Goal: Information Seeking & Learning: Learn about a topic

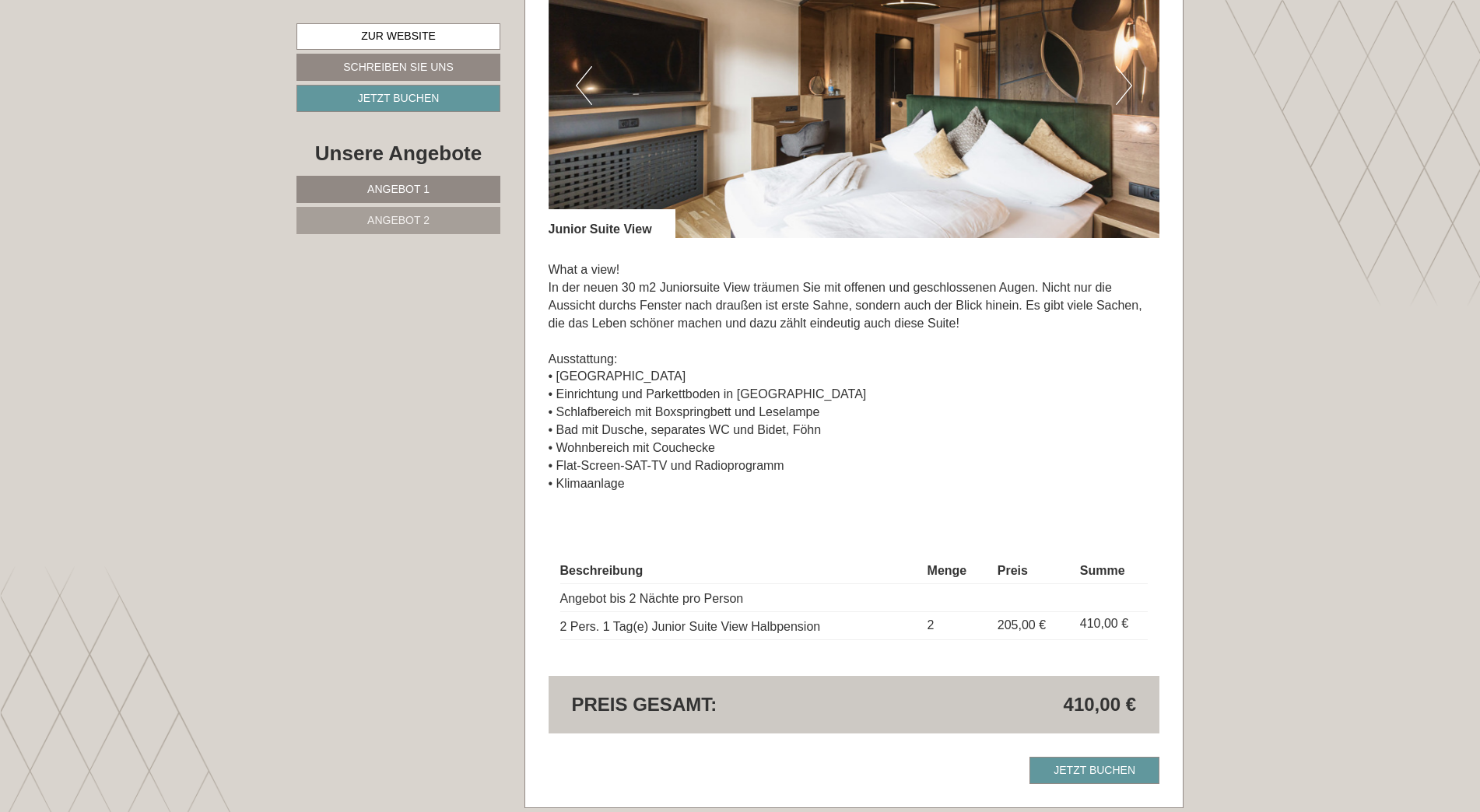
scroll to position [1167, 0]
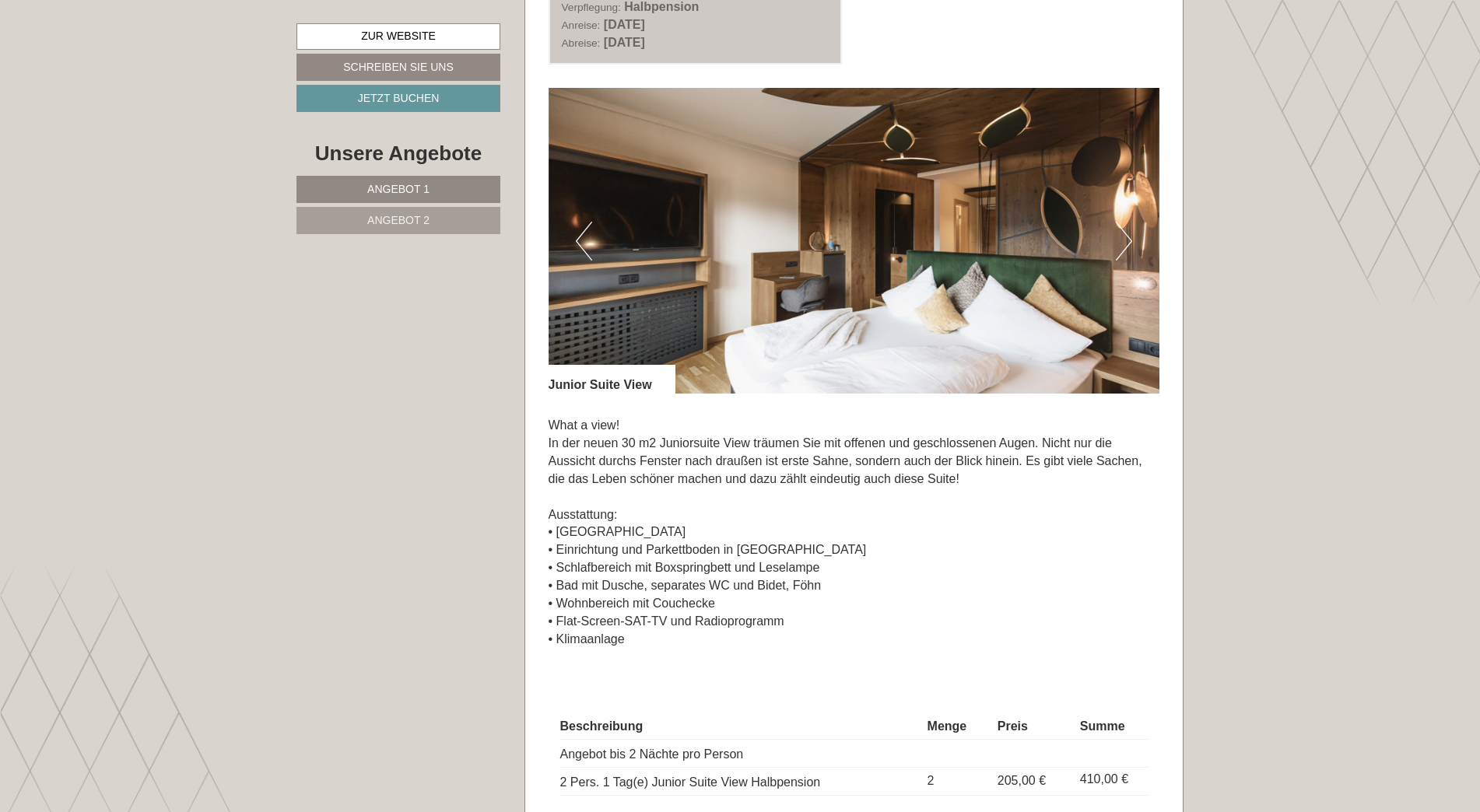
click at [1119, 231] on button "Next" at bounding box center [1124, 241] width 16 height 39
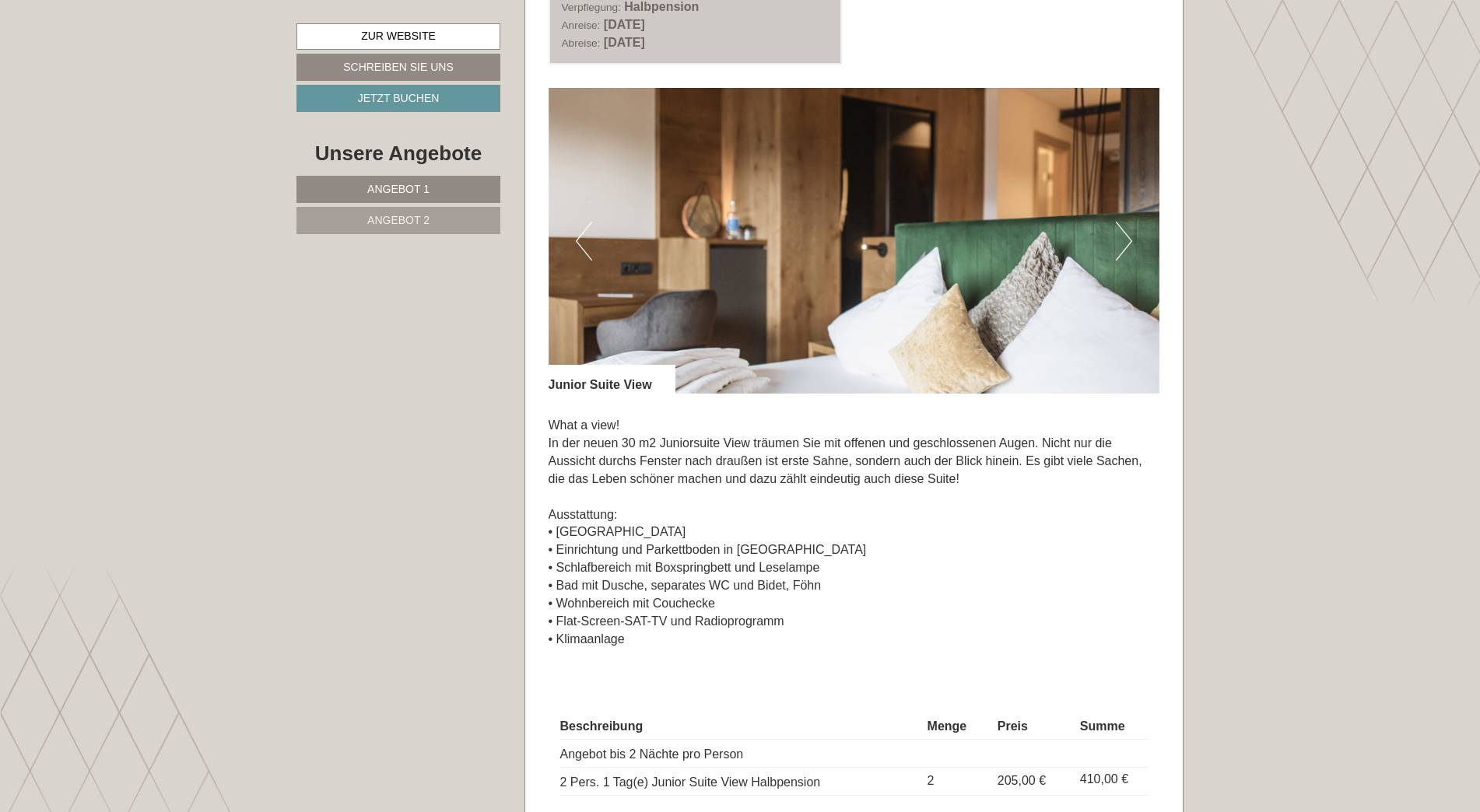
click at [1121, 231] on button "Next" at bounding box center [1124, 241] width 16 height 39
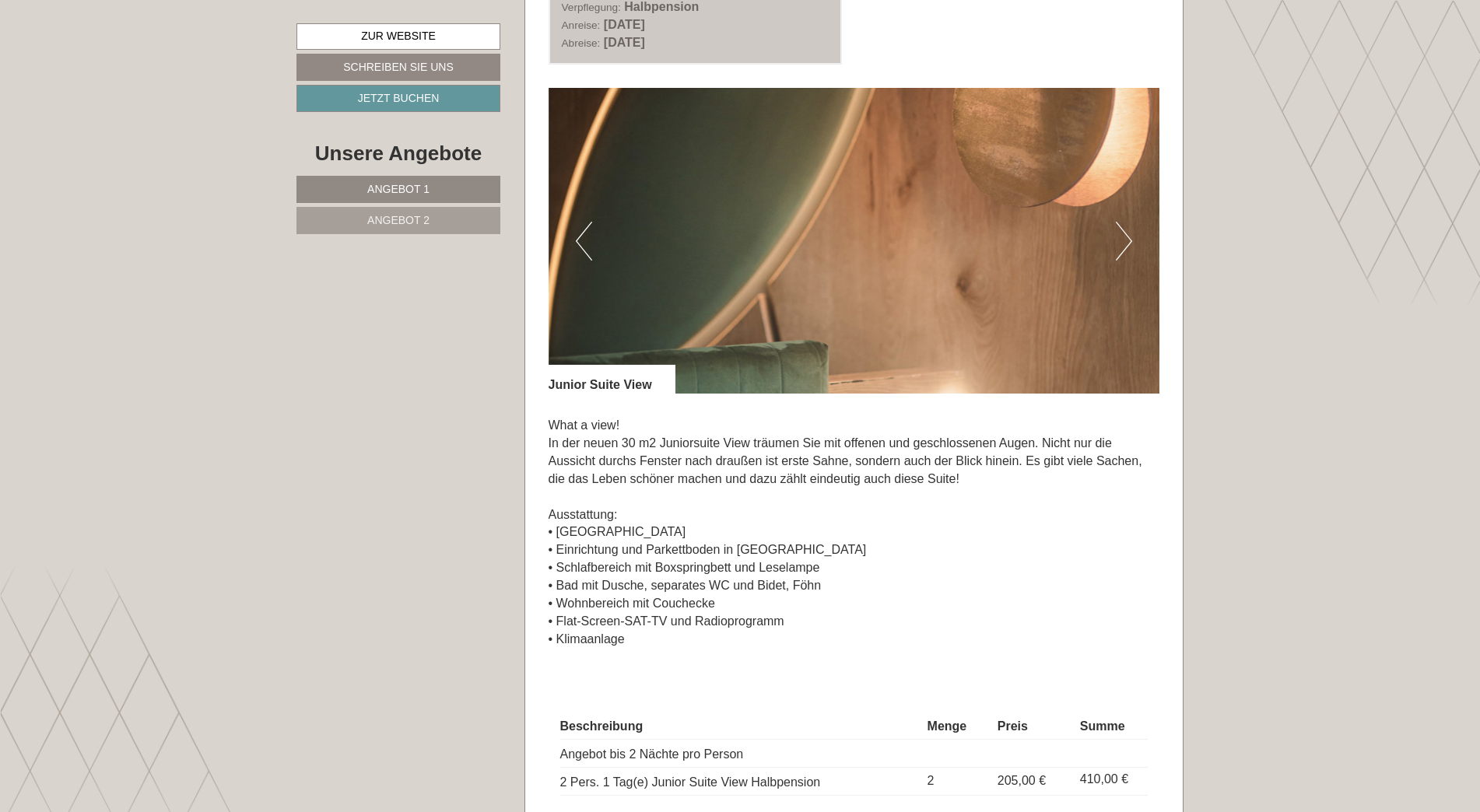
click at [1121, 231] on button "Next" at bounding box center [1124, 241] width 16 height 39
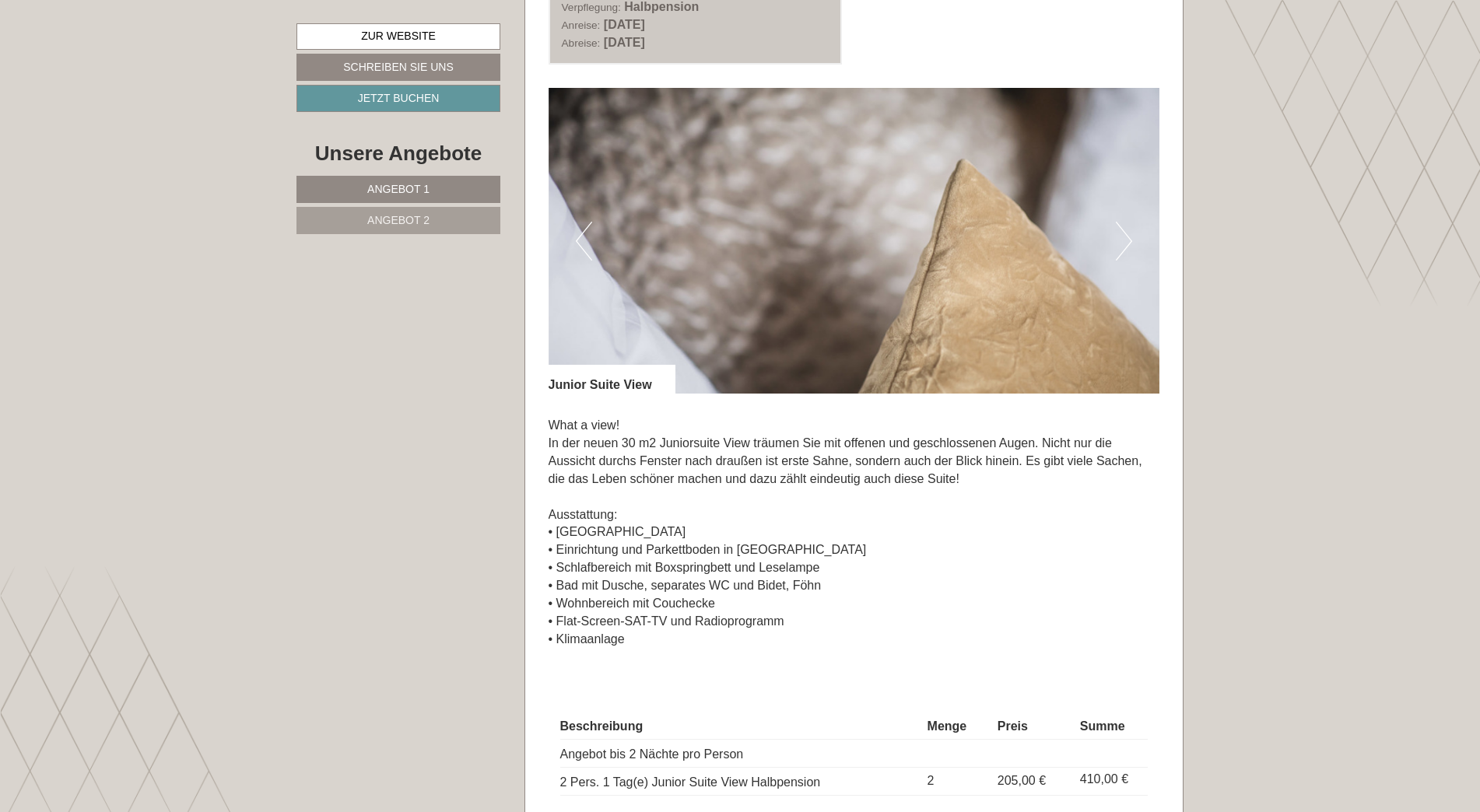
click at [1121, 231] on button "Next" at bounding box center [1124, 241] width 16 height 39
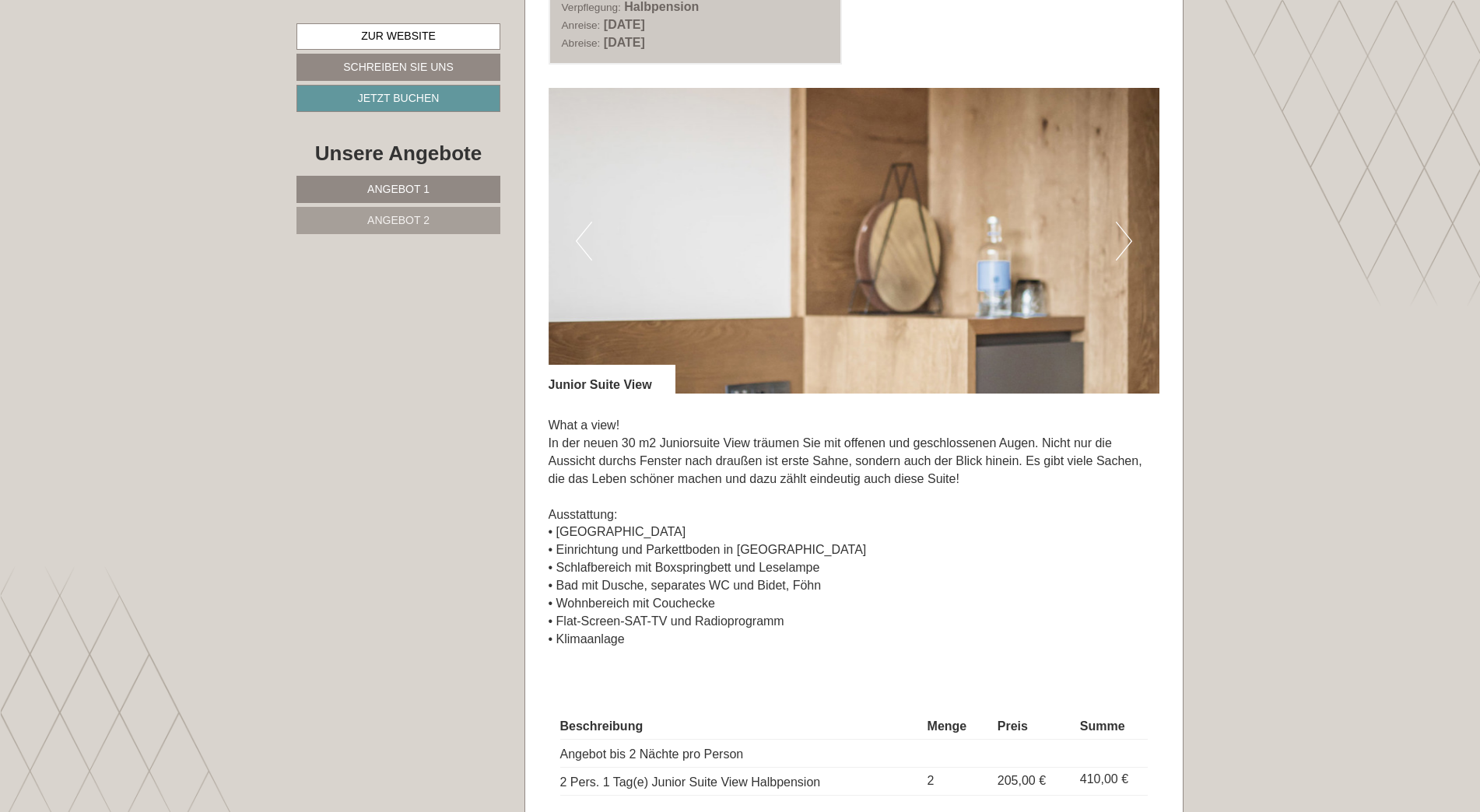
click at [1121, 231] on button "Next" at bounding box center [1124, 241] width 16 height 39
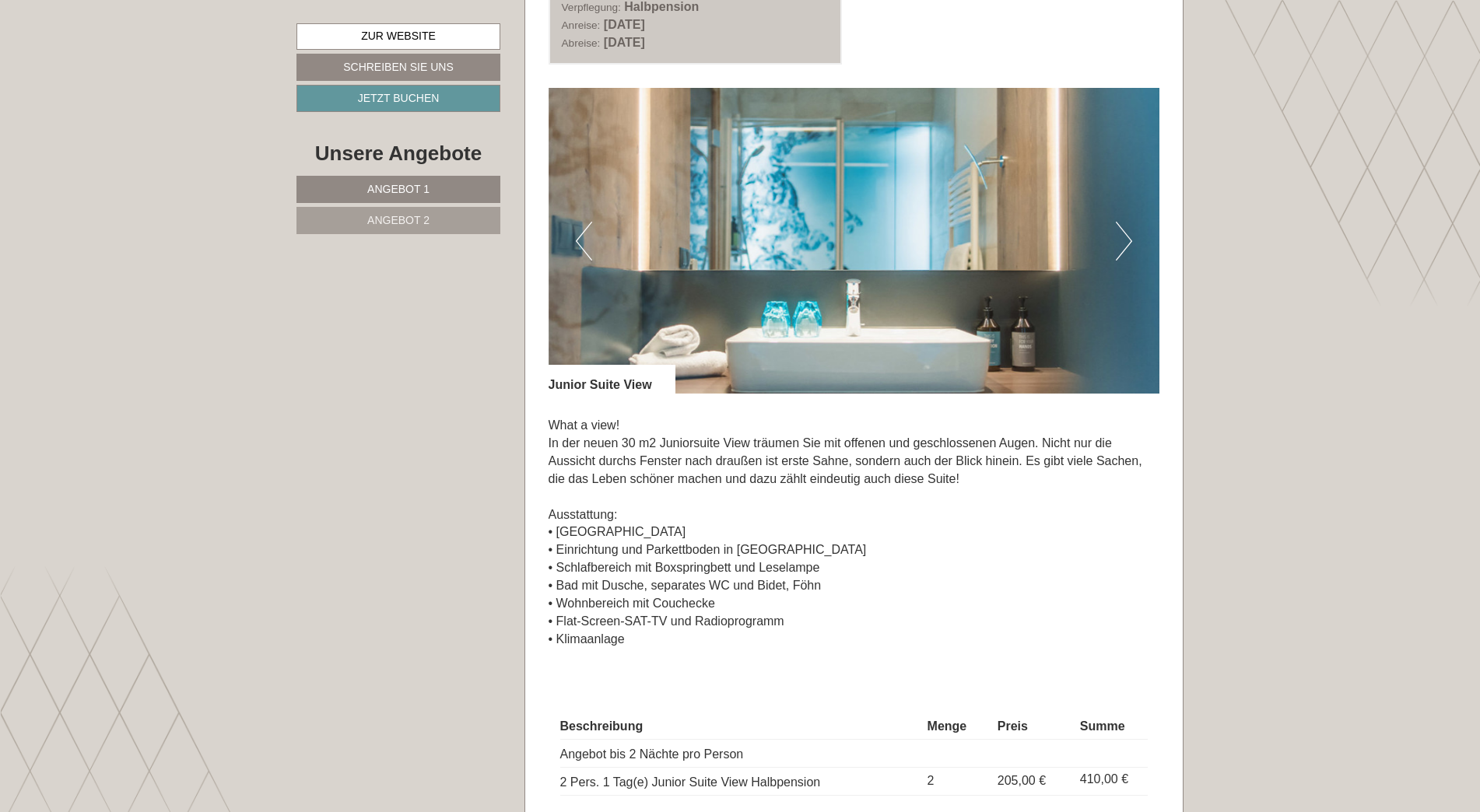
click at [1121, 231] on button "Next" at bounding box center [1124, 241] width 16 height 39
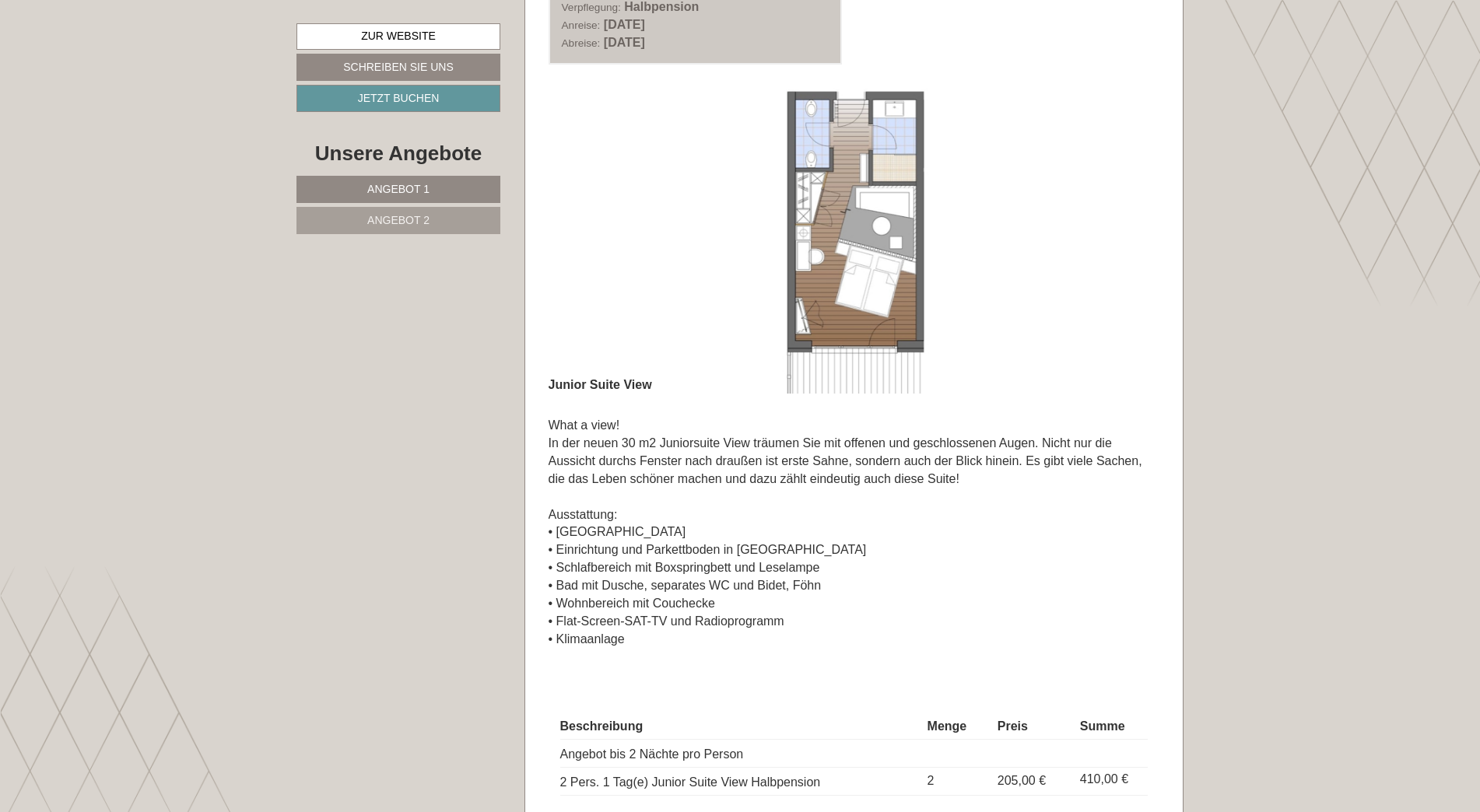
click at [1121, 231] on button "Next" at bounding box center [1124, 241] width 16 height 39
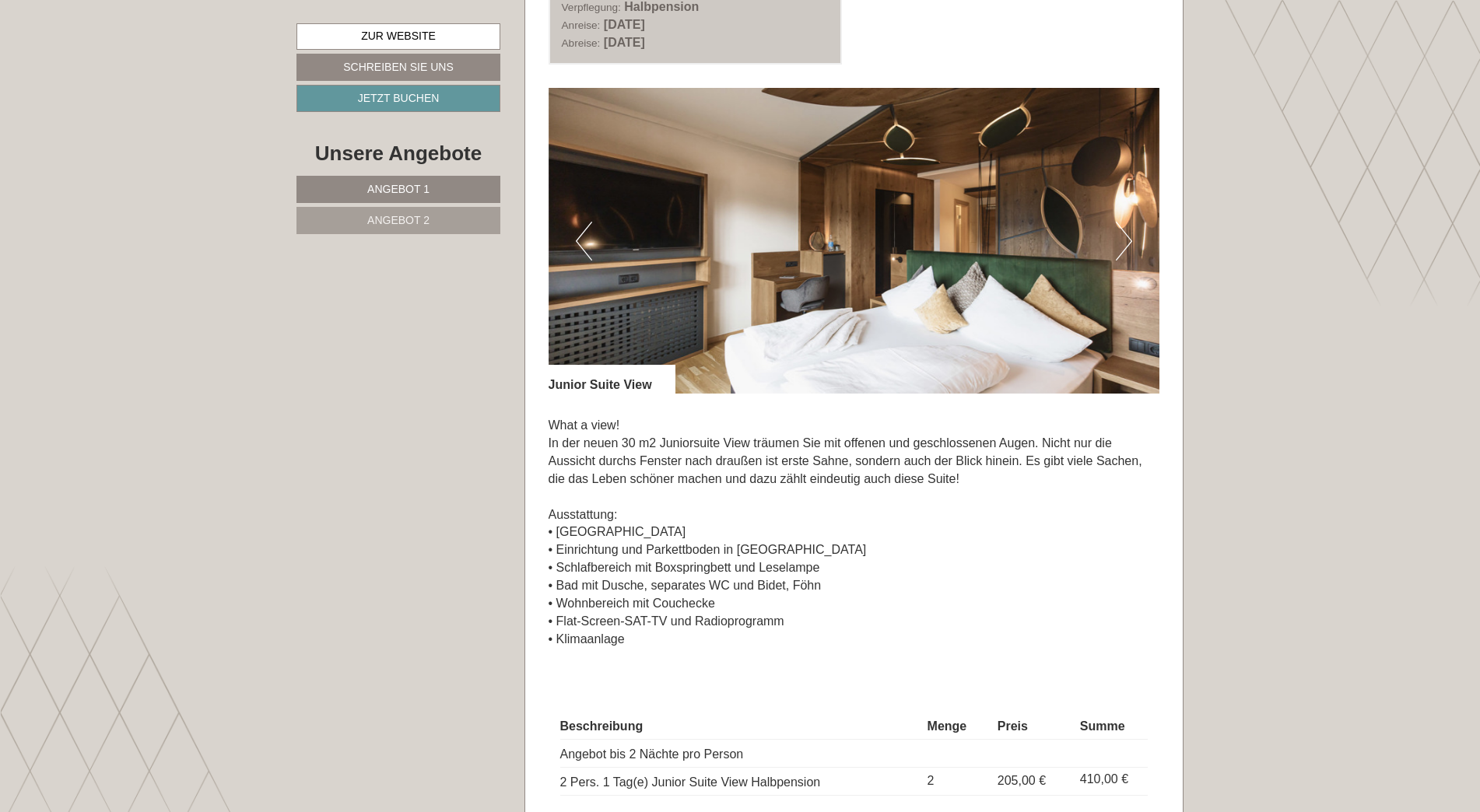
click at [1121, 231] on button "Next" at bounding box center [1124, 241] width 16 height 39
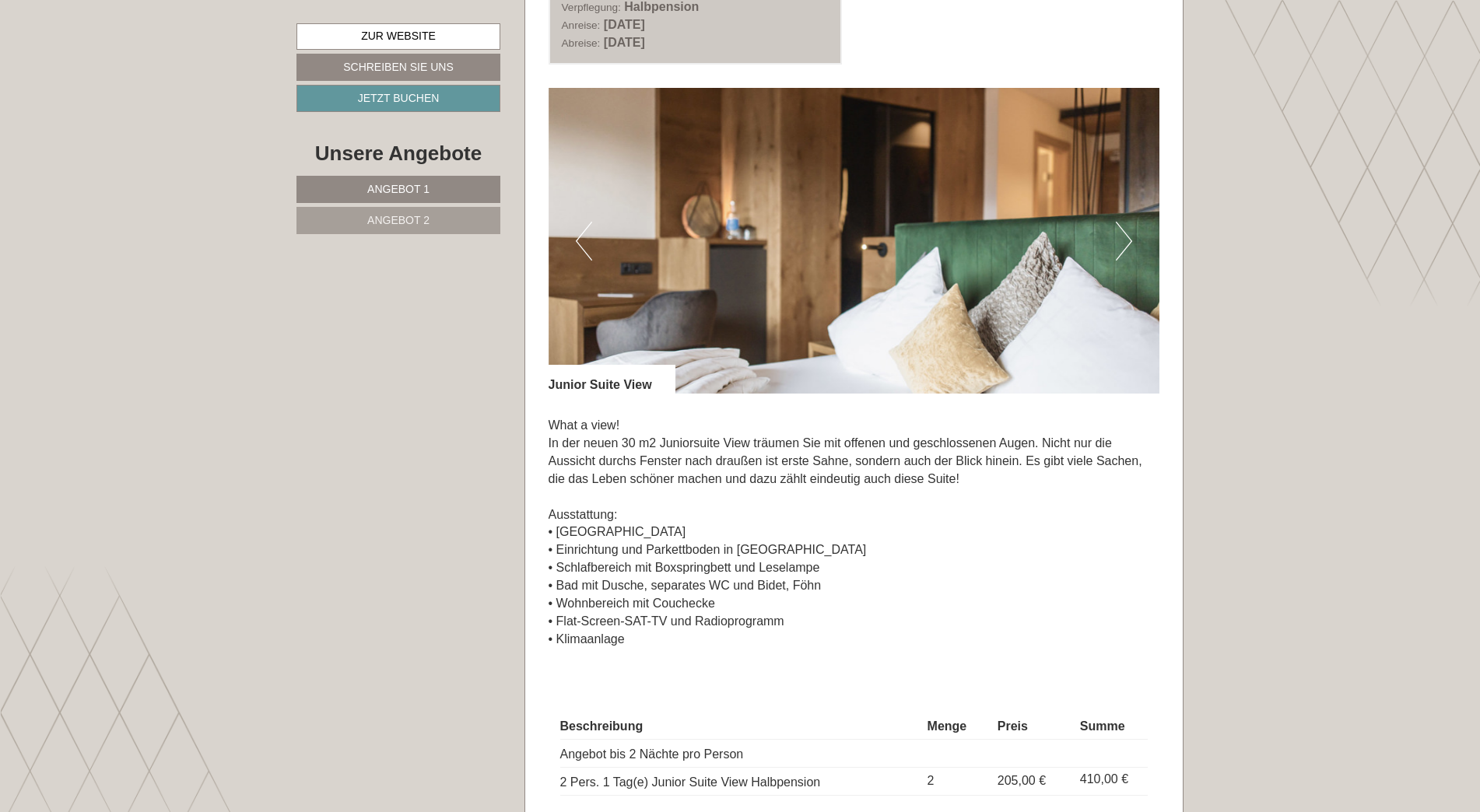
click at [1121, 231] on button "Next" at bounding box center [1124, 241] width 16 height 39
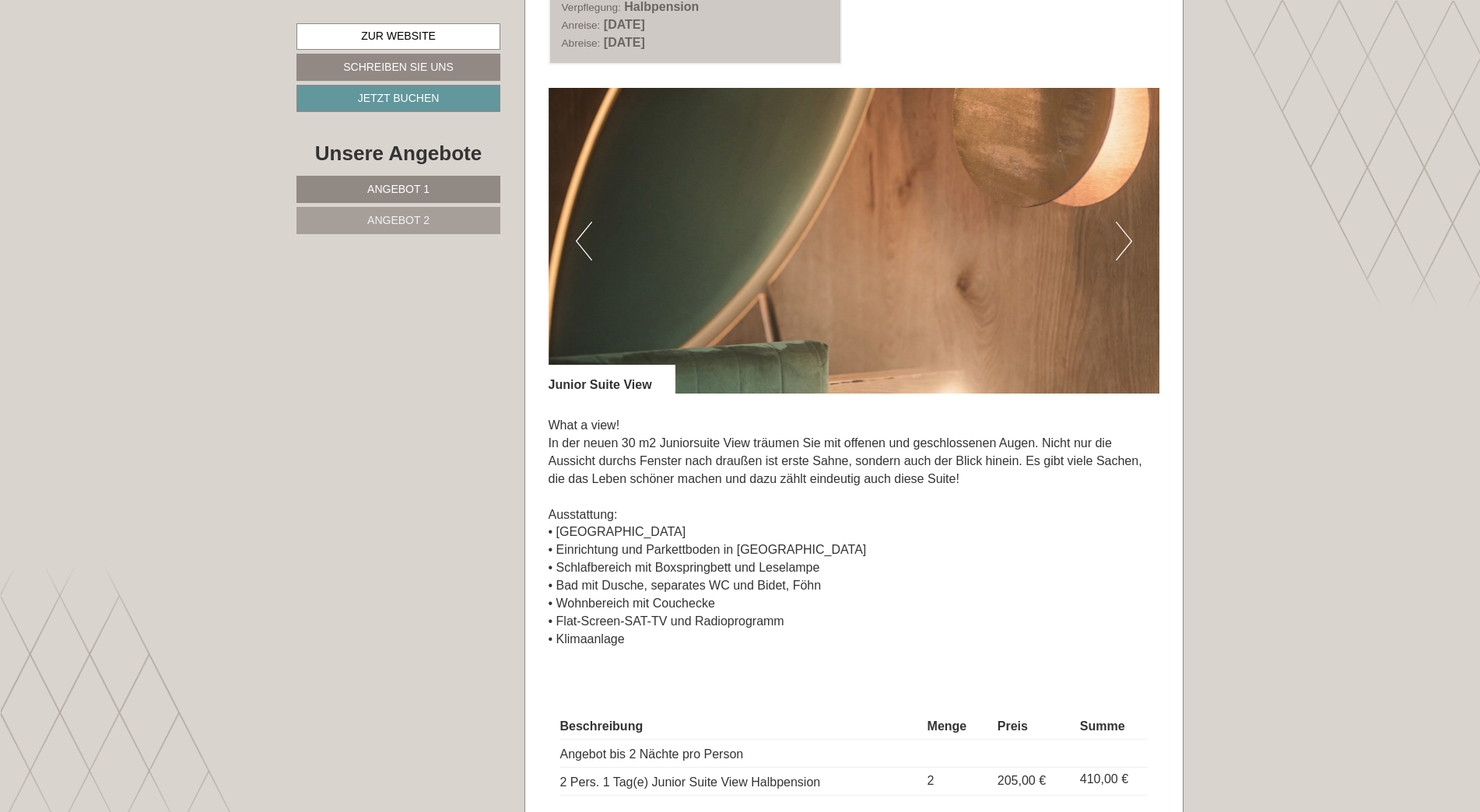
click at [1121, 231] on button "Next" at bounding box center [1124, 241] width 16 height 39
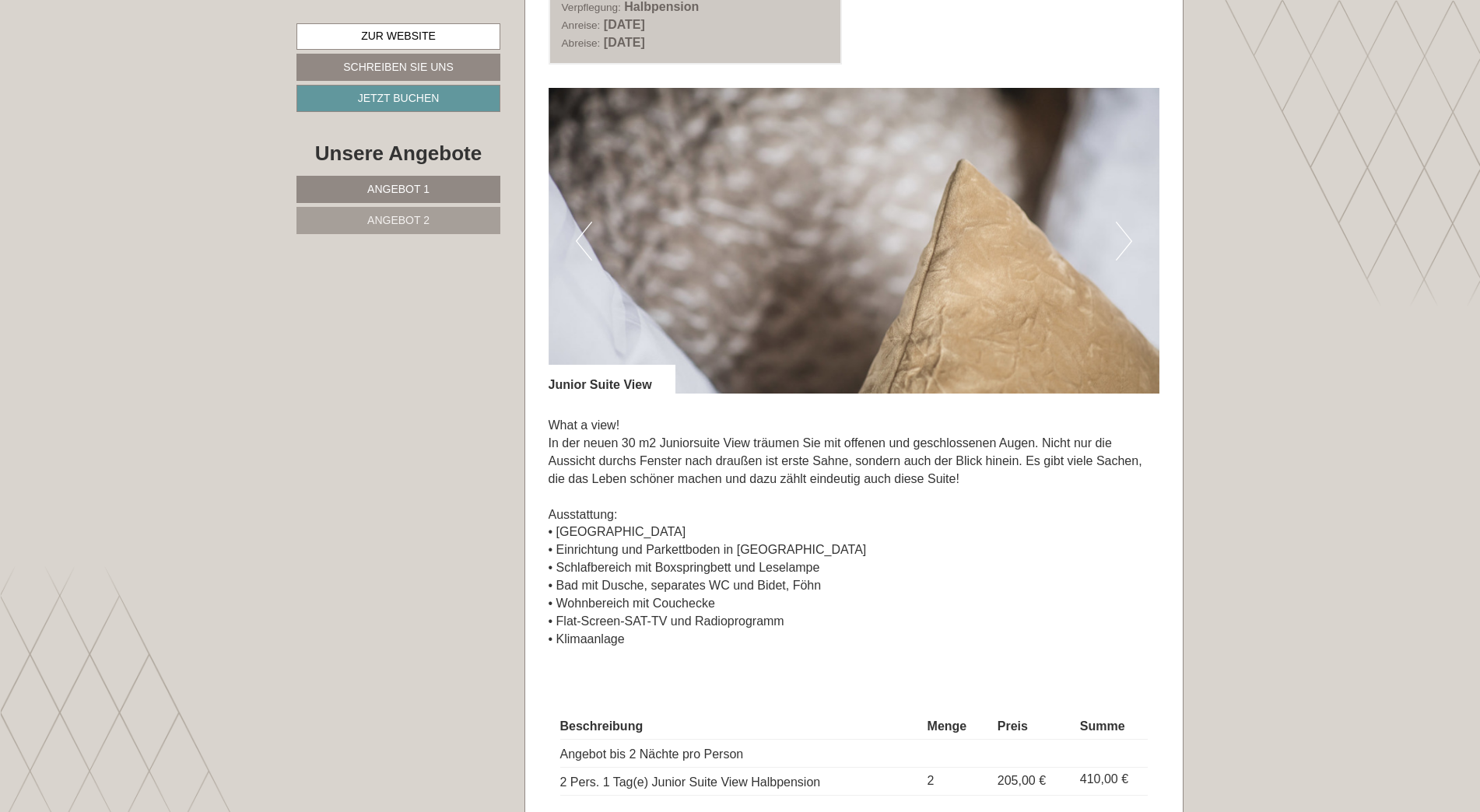
click at [1121, 231] on button "Next" at bounding box center [1124, 241] width 16 height 39
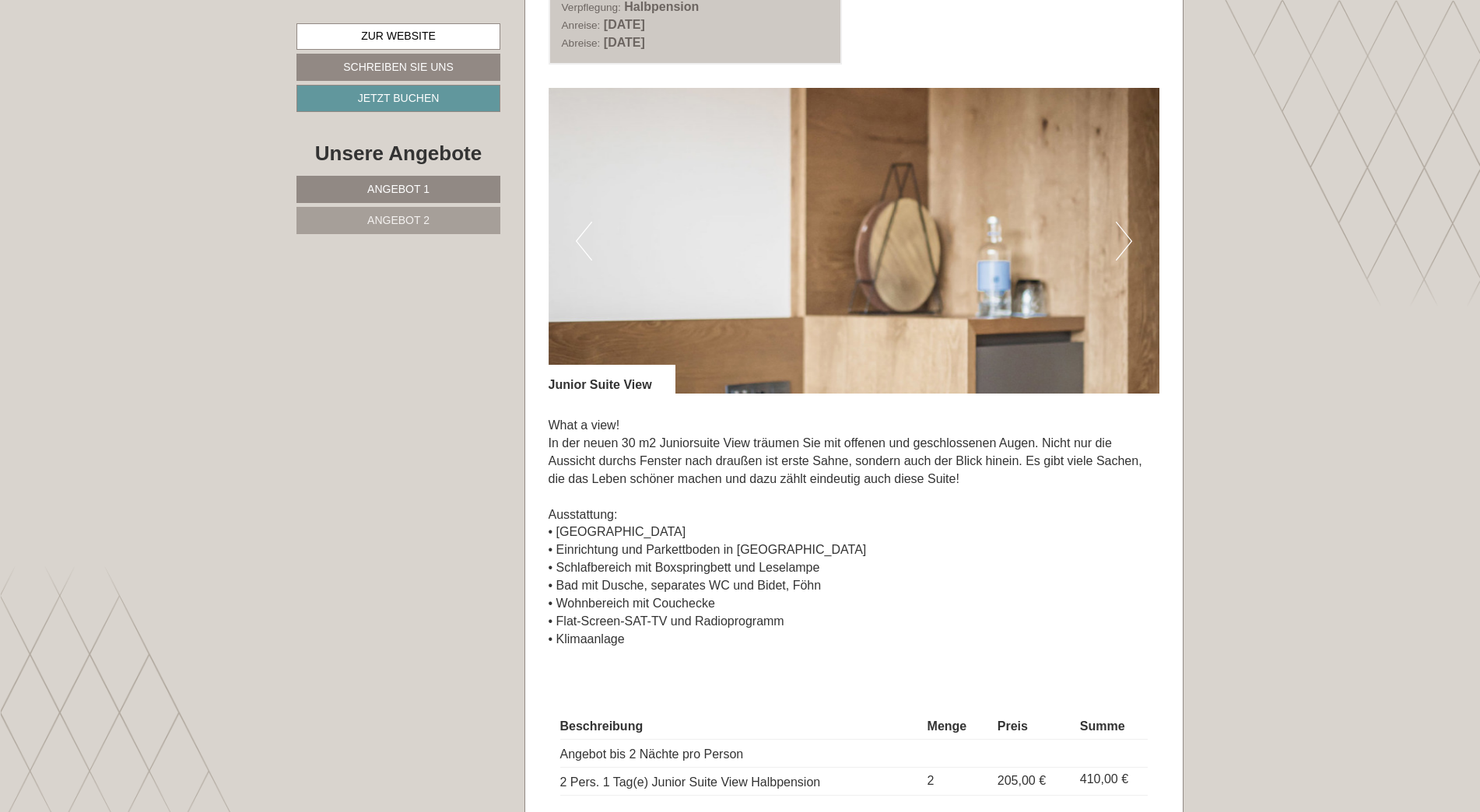
click at [1121, 231] on button "Next" at bounding box center [1124, 241] width 16 height 39
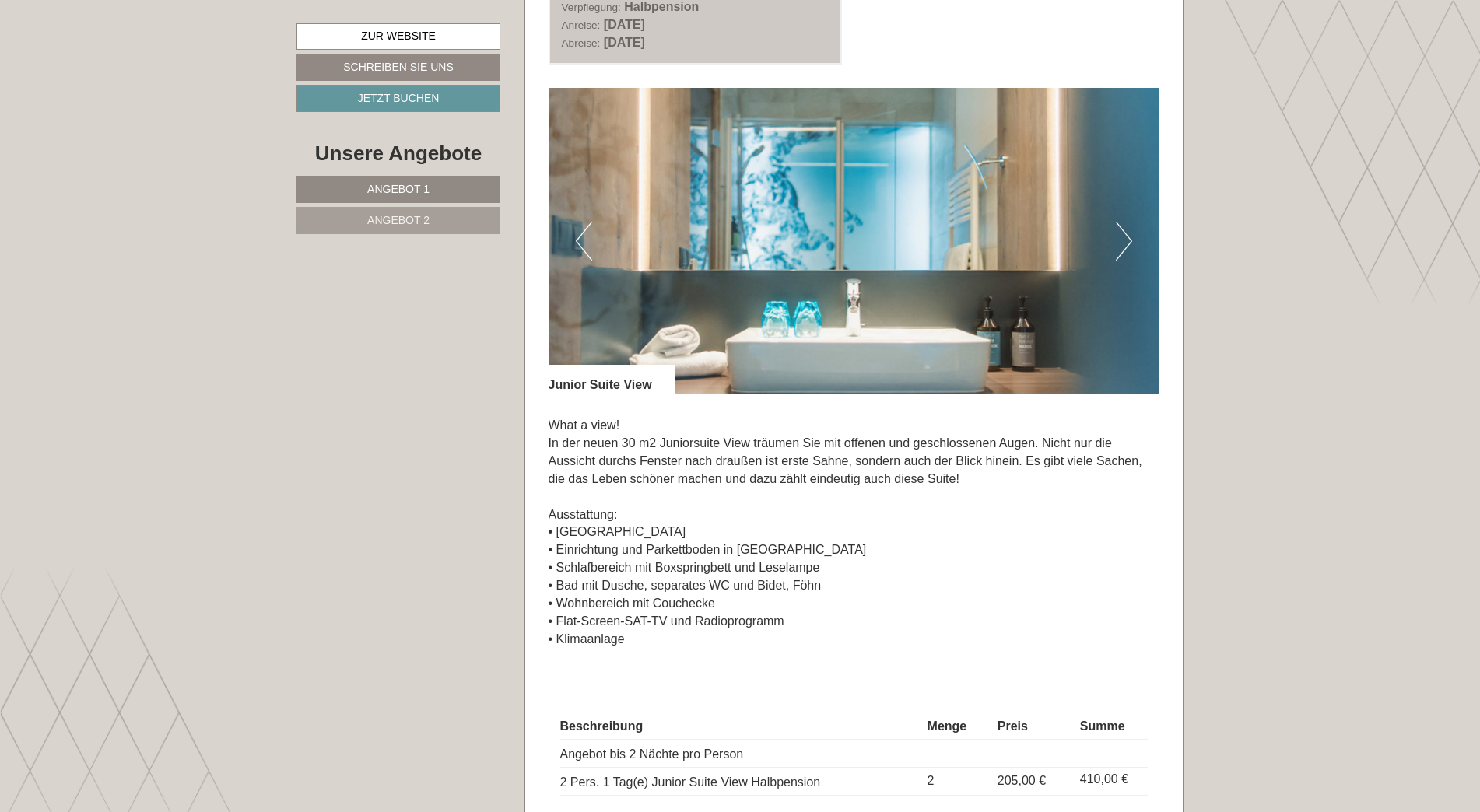
click at [1121, 231] on button "Next" at bounding box center [1124, 241] width 16 height 39
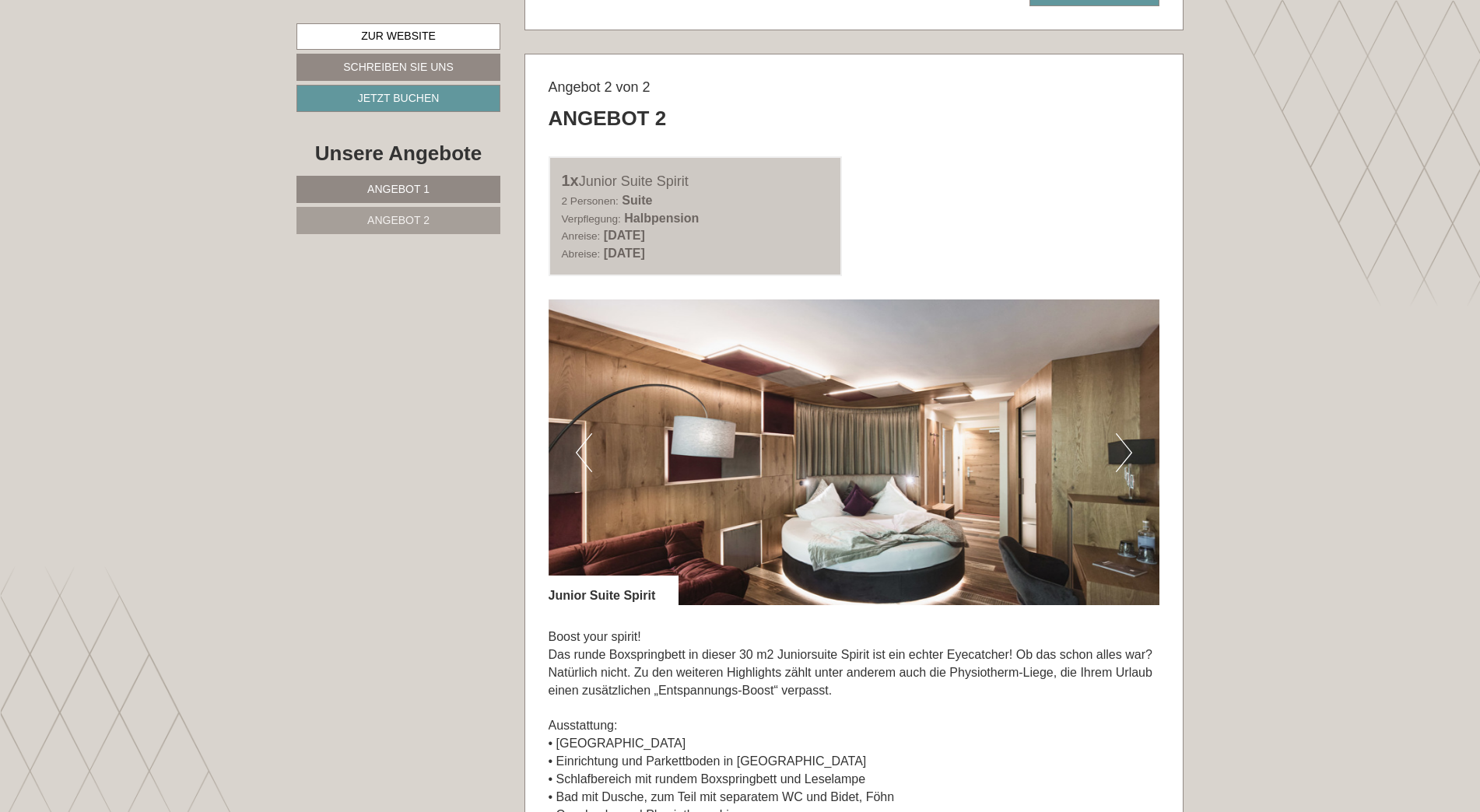
scroll to position [2022, 0]
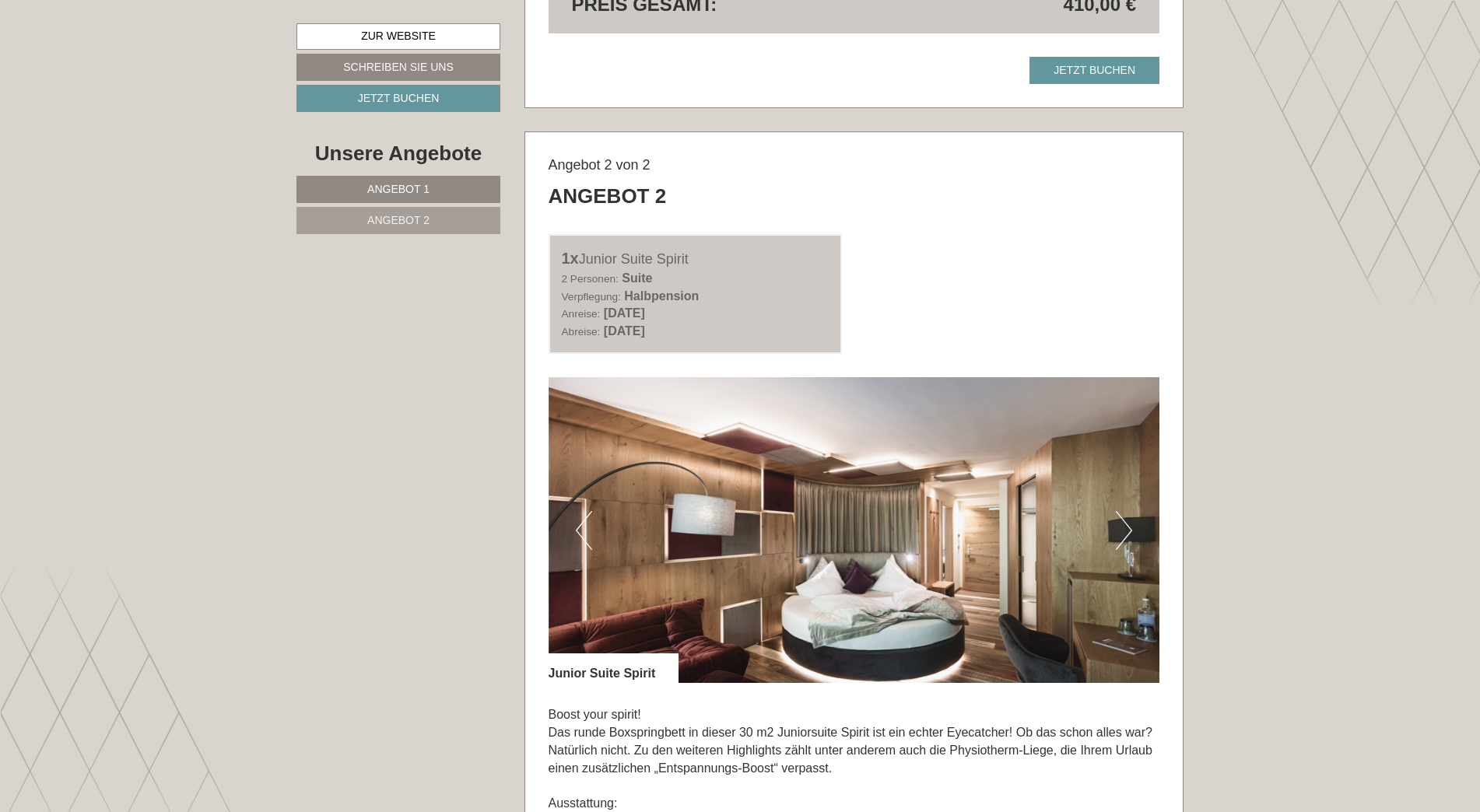
click at [1122, 529] on button "Next" at bounding box center [1124, 531] width 16 height 39
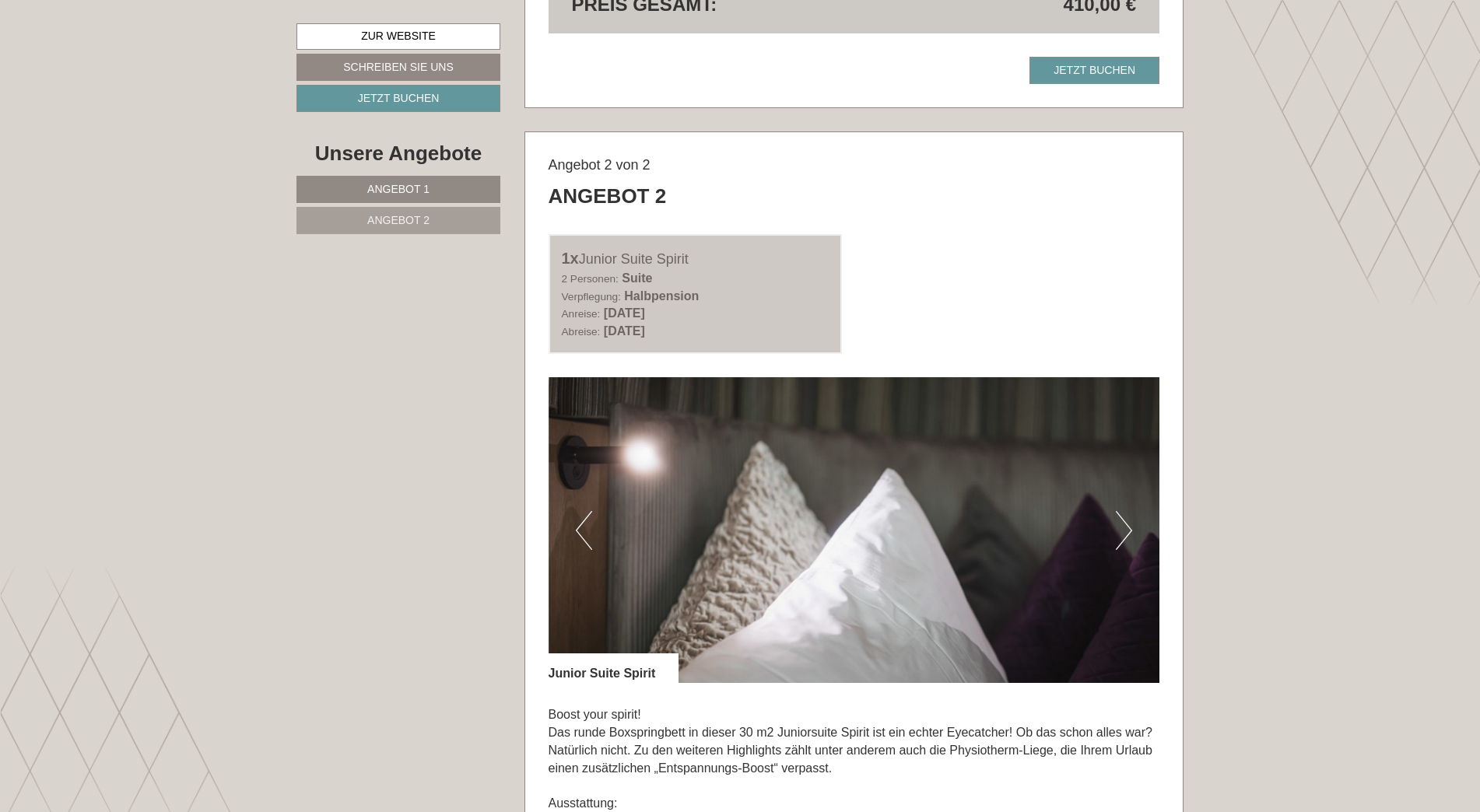
click at [1122, 529] on button "Next" at bounding box center [1124, 531] width 16 height 39
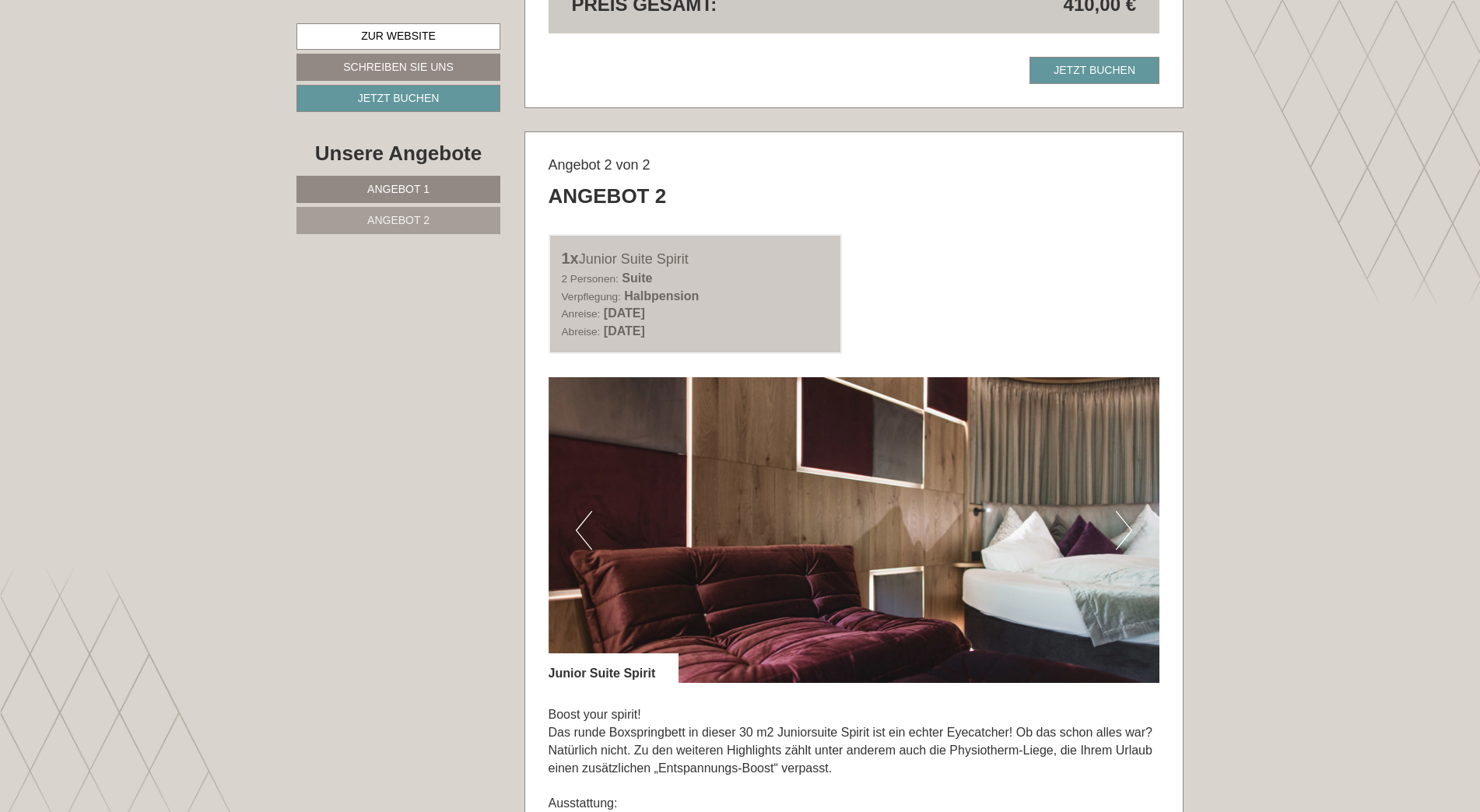
click at [1122, 529] on button "Next" at bounding box center [1124, 531] width 16 height 39
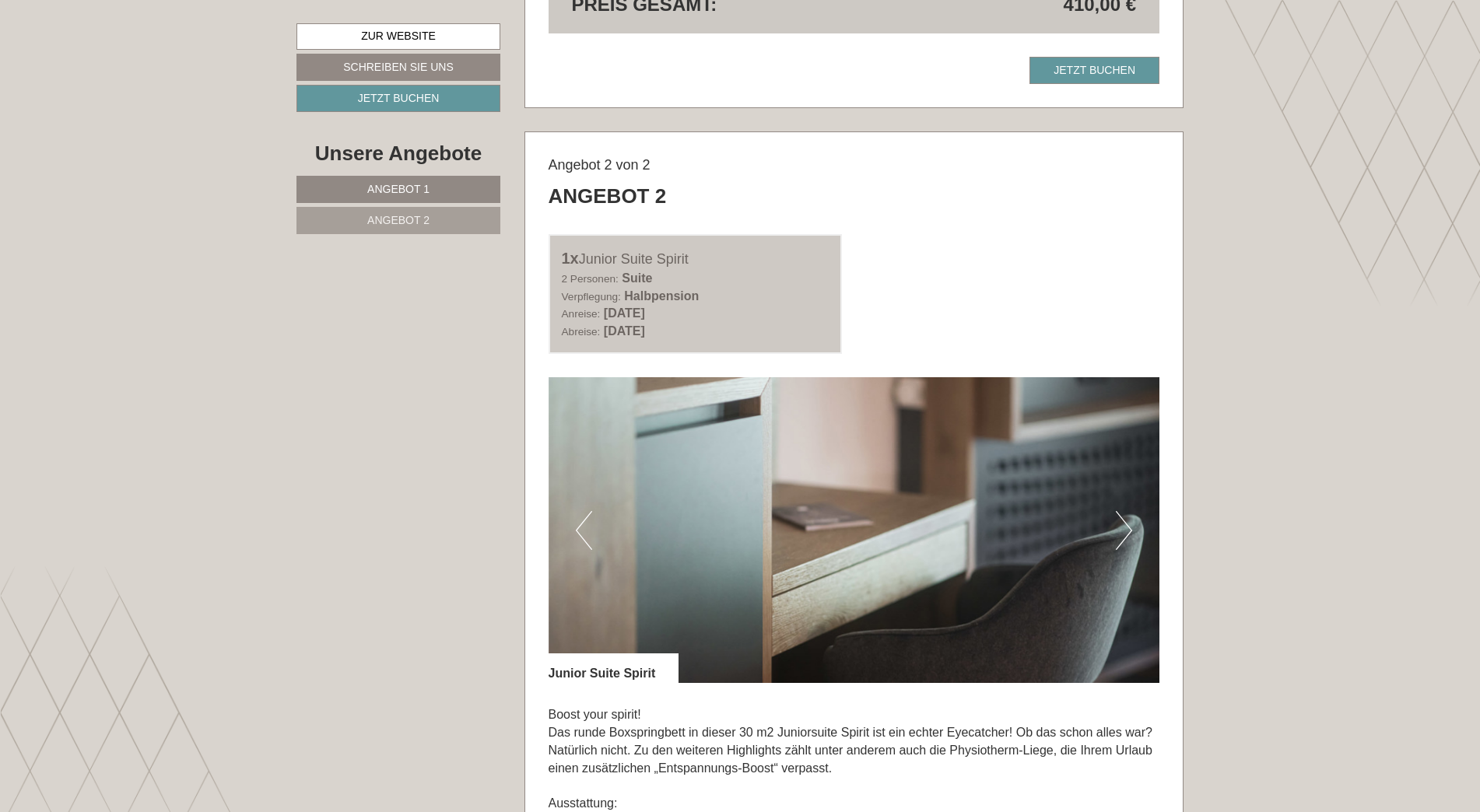
click at [1122, 529] on button "Next" at bounding box center [1124, 531] width 16 height 39
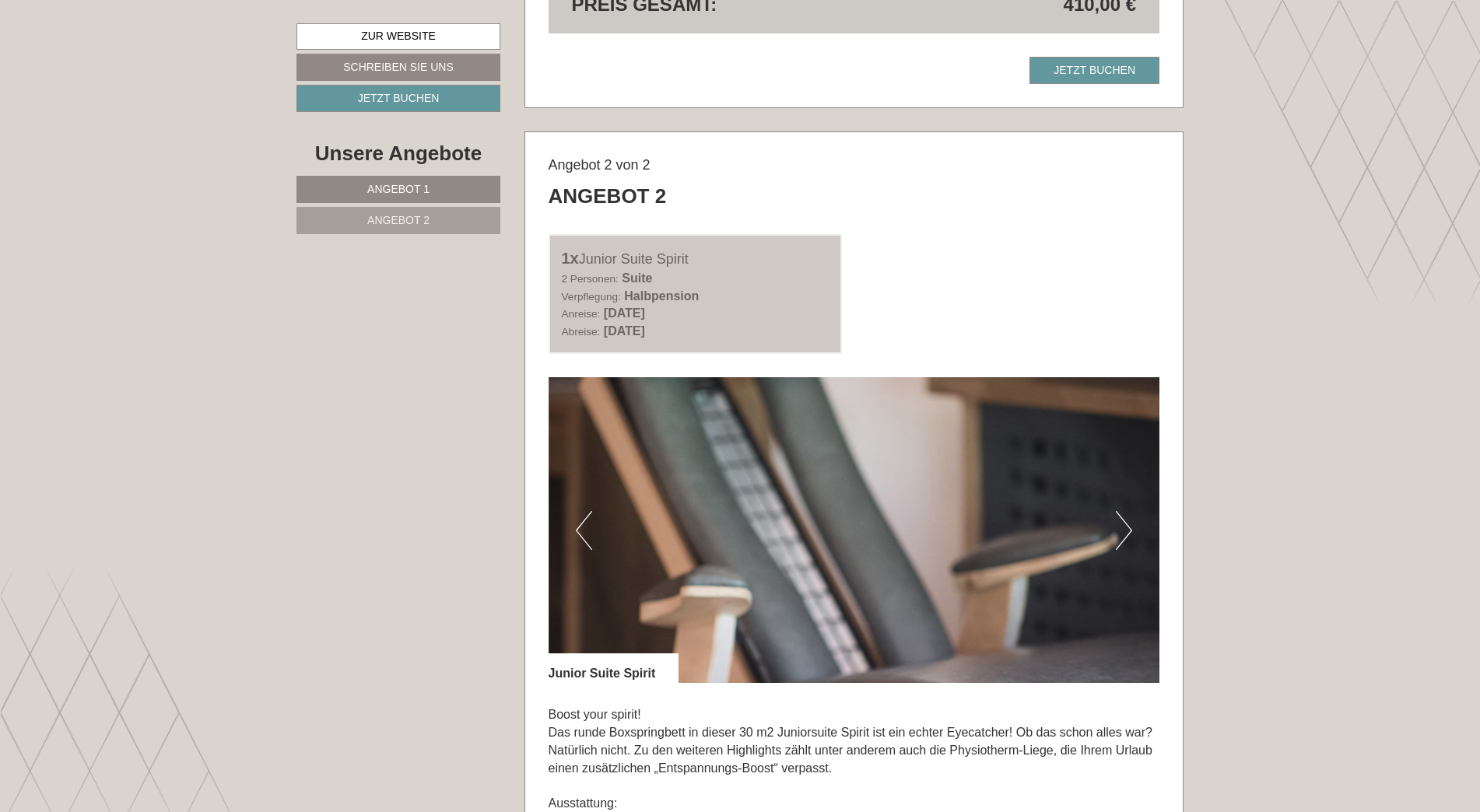
click at [1122, 529] on button "Next" at bounding box center [1124, 531] width 16 height 39
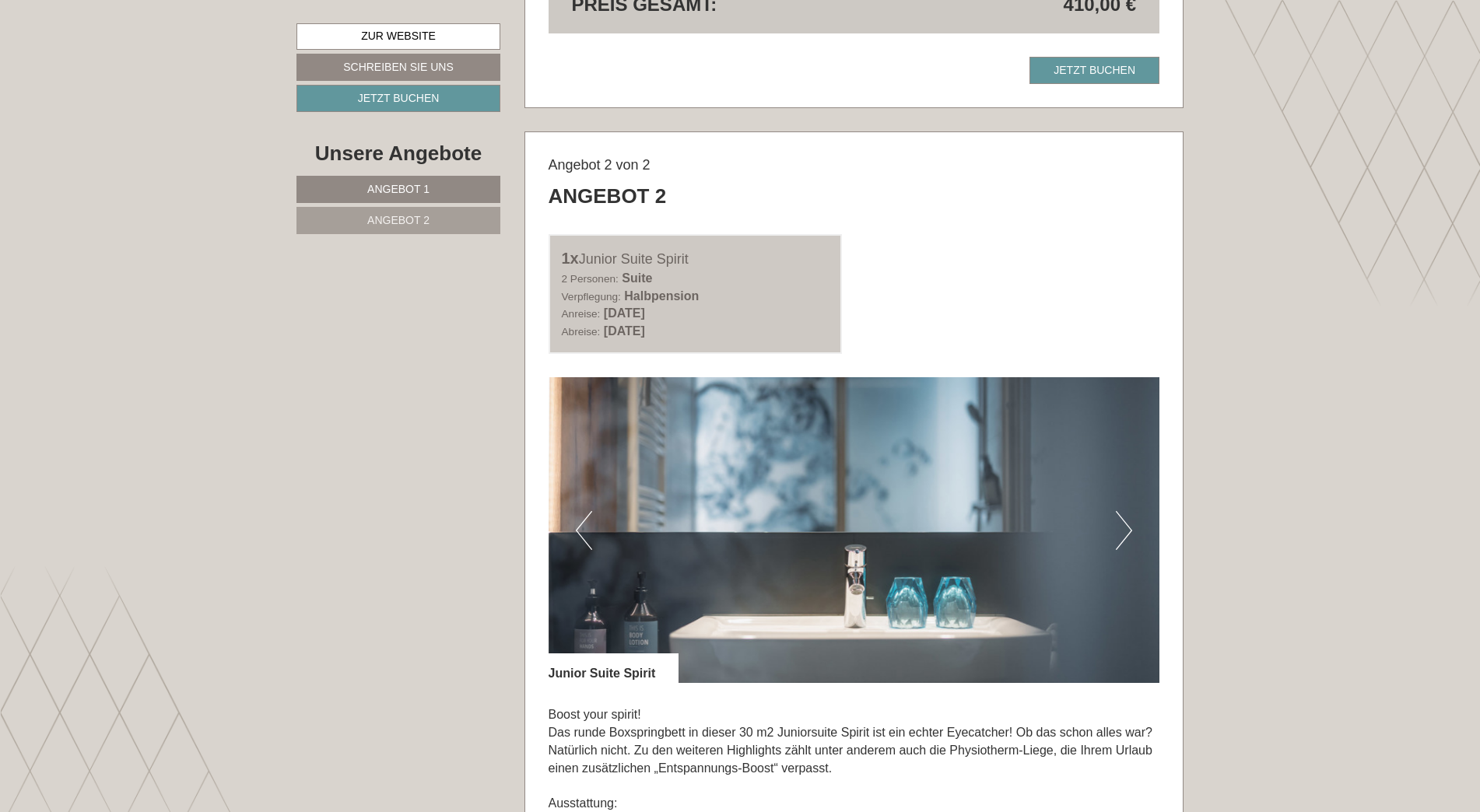
click at [1122, 529] on button "Next" at bounding box center [1124, 531] width 16 height 39
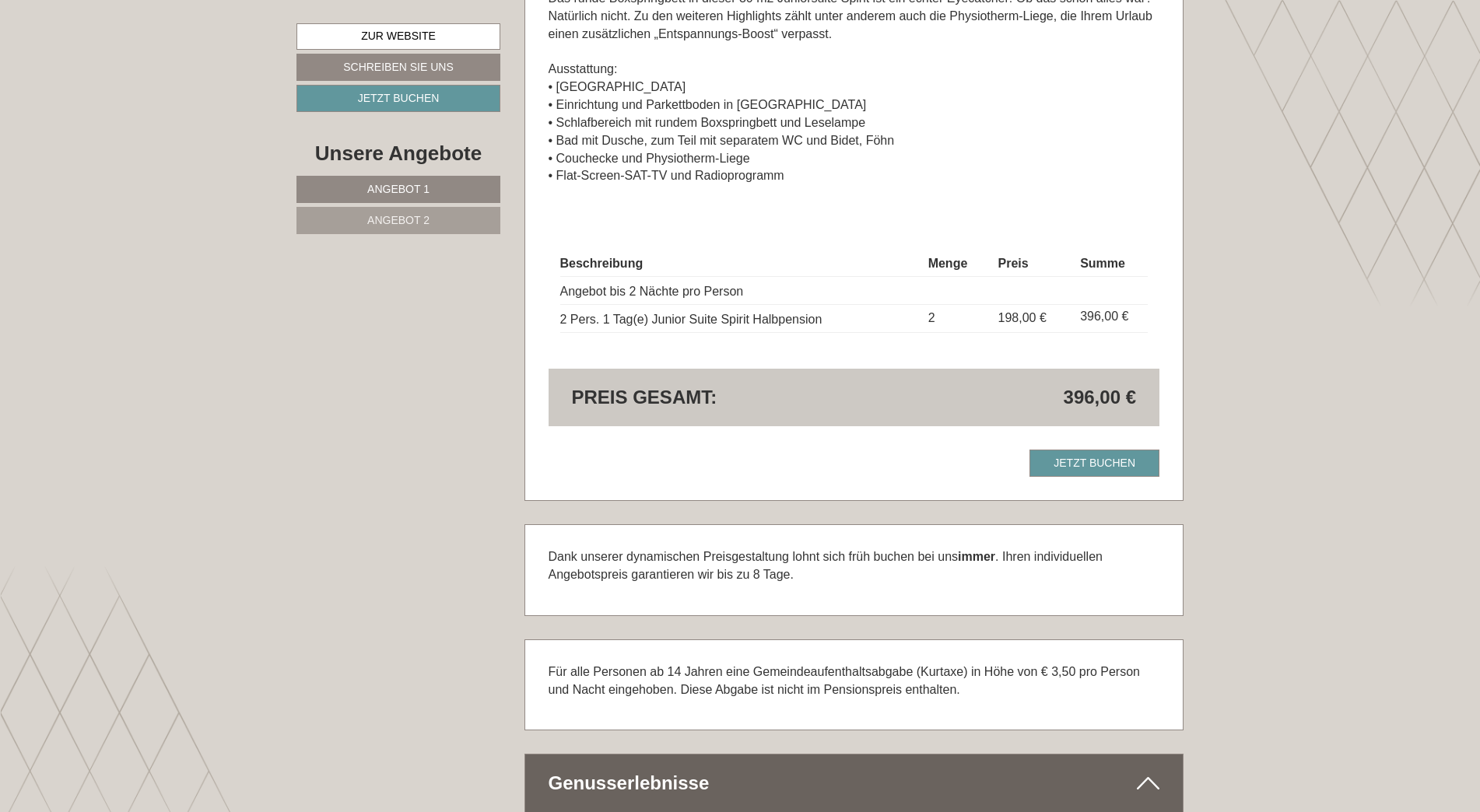
scroll to position [2955, 0]
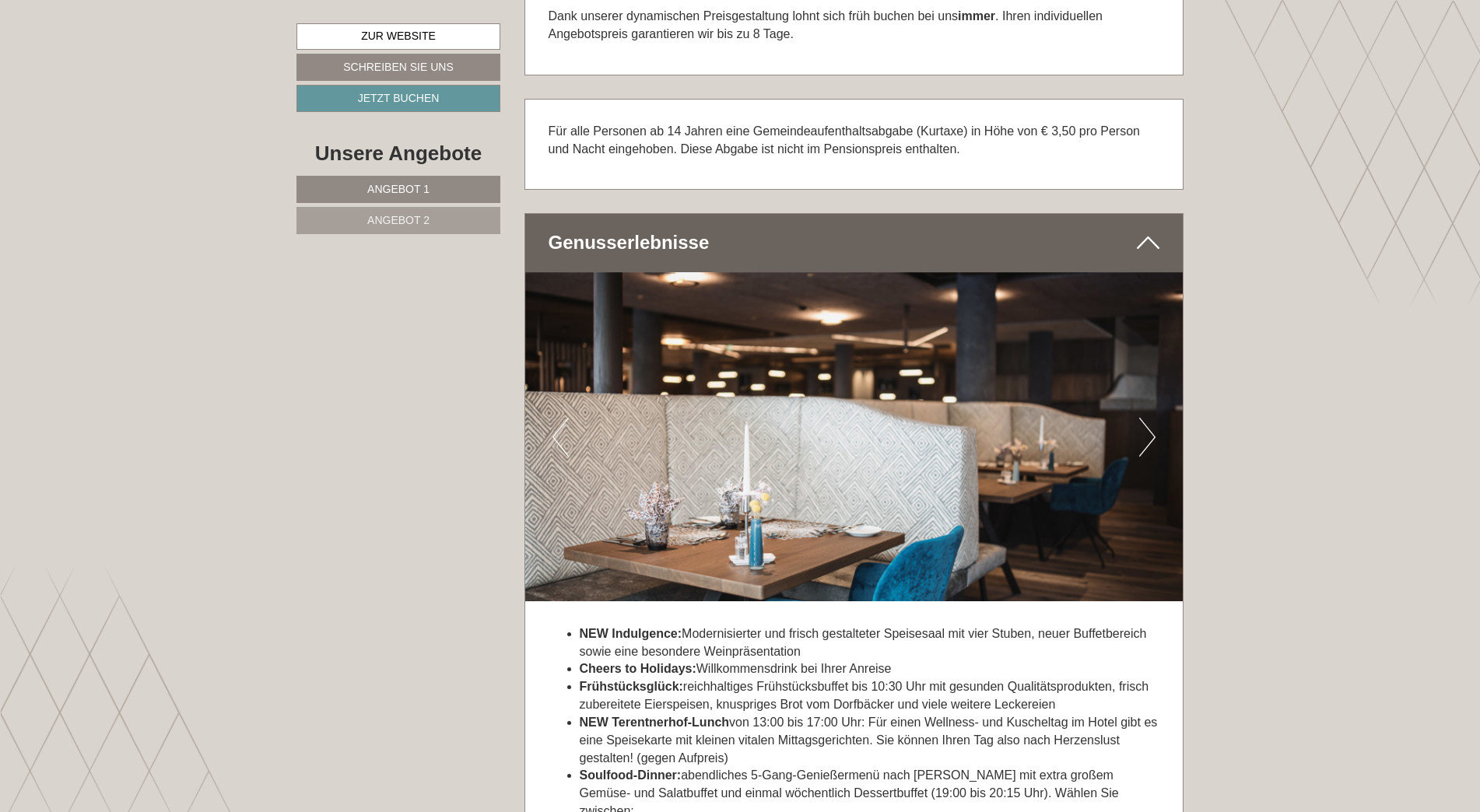
scroll to position [3578, 0]
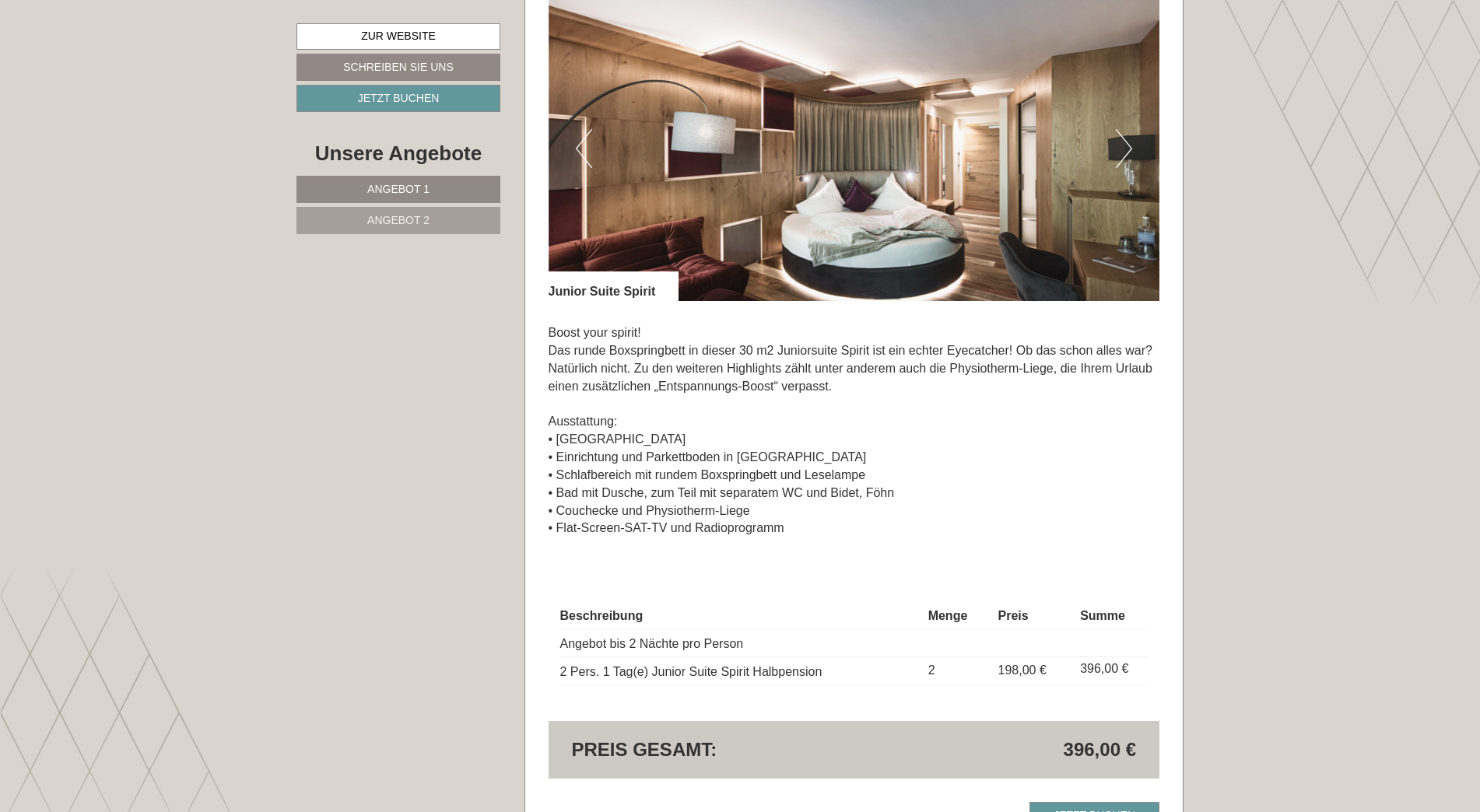
scroll to position [2333, 0]
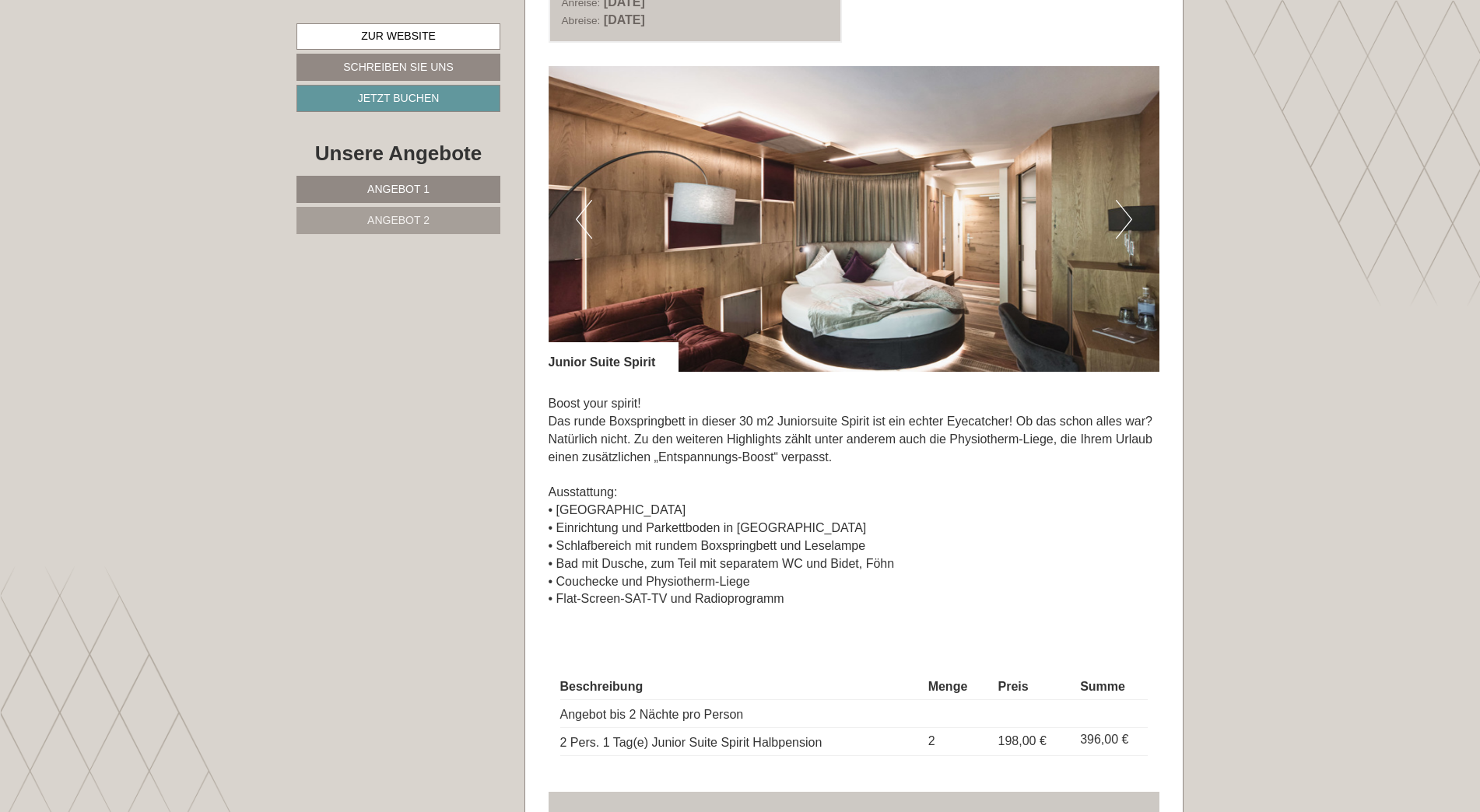
click at [1121, 210] on button "Next" at bounding box center [1124, 220] width 16 height 39
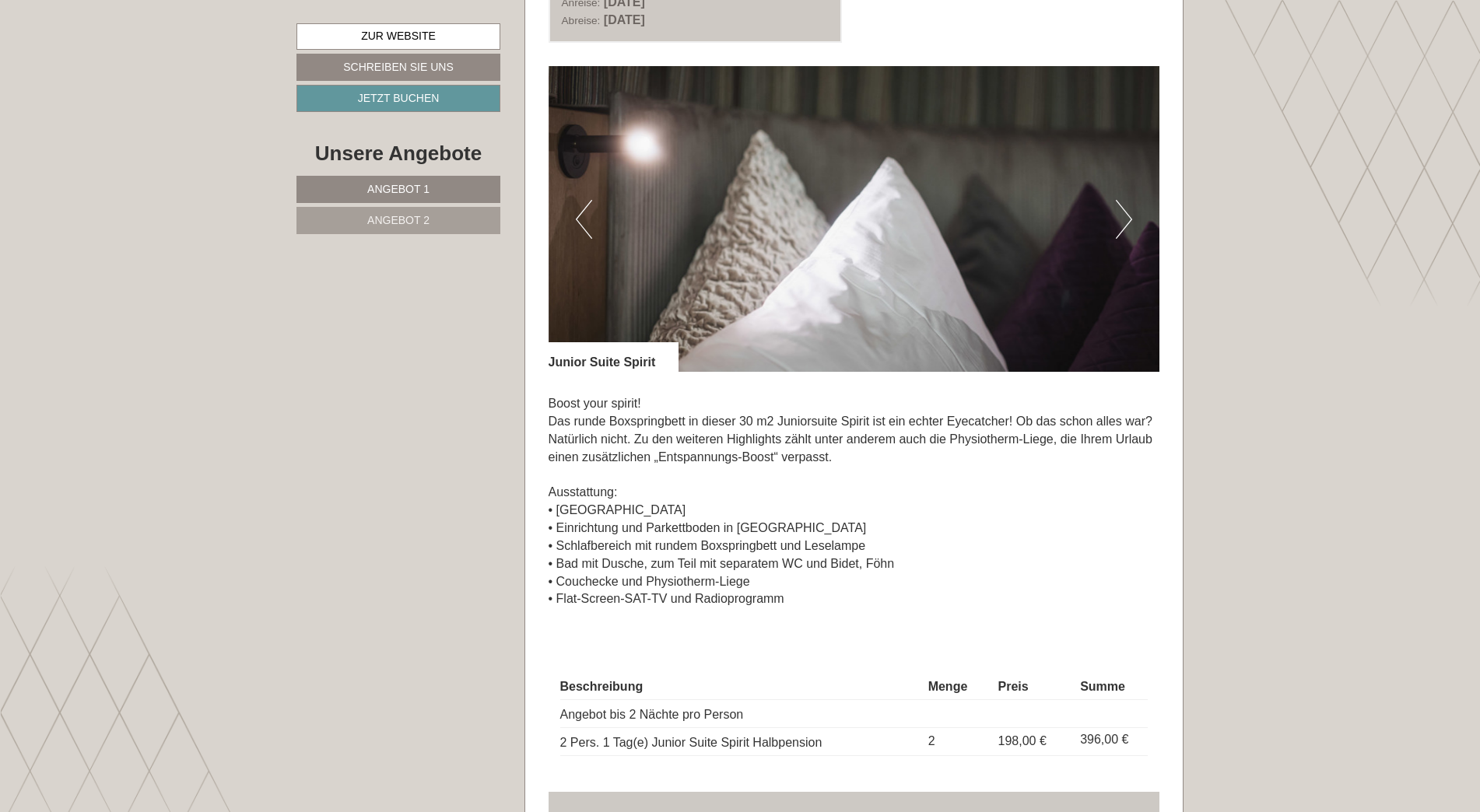
click at [1121, 210] on button "Next" at bounding box center [1124, 220] width 16 height 39
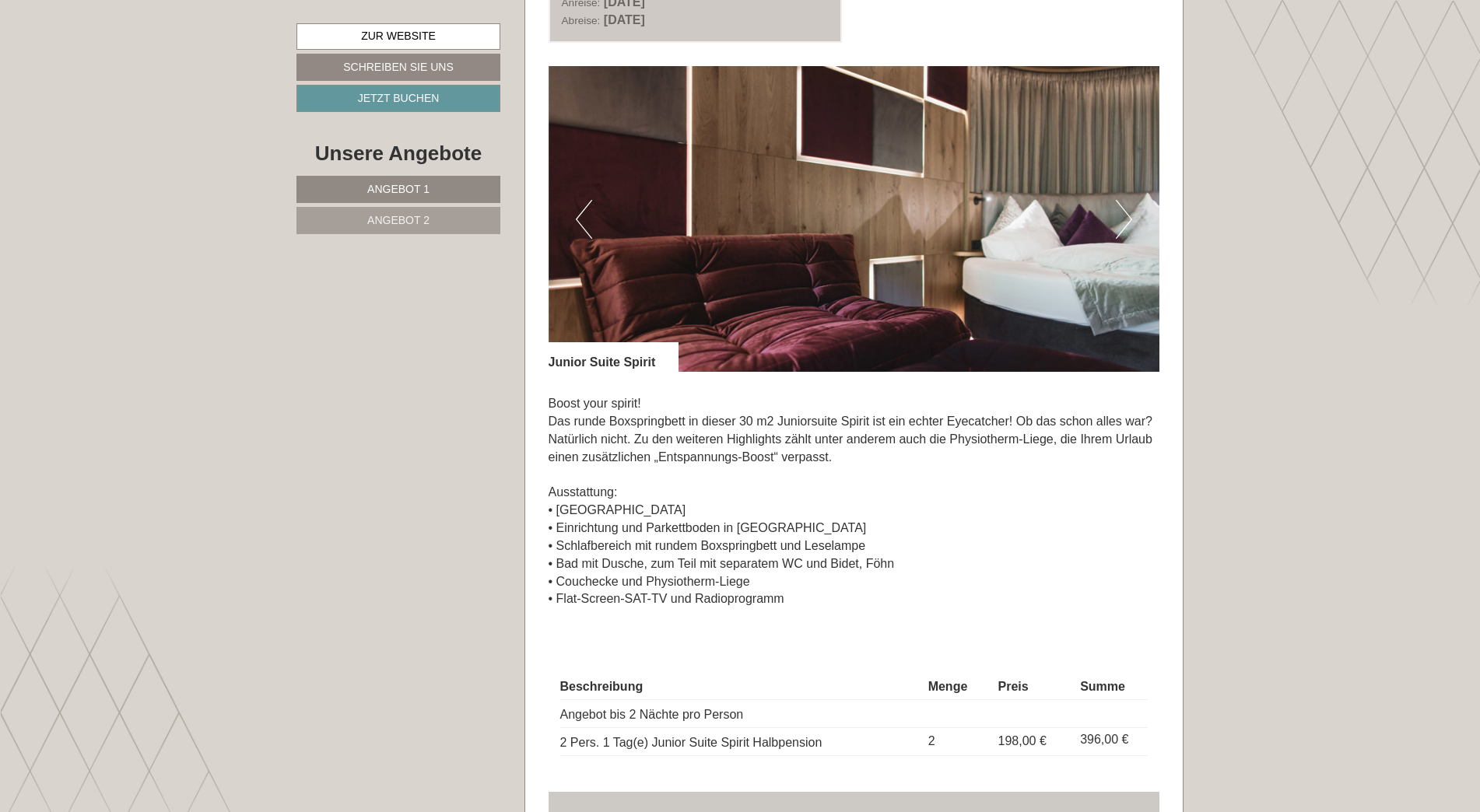
click at [1121, 210] on button "Next" at bounding box center [1124, 220] width 16 height 39
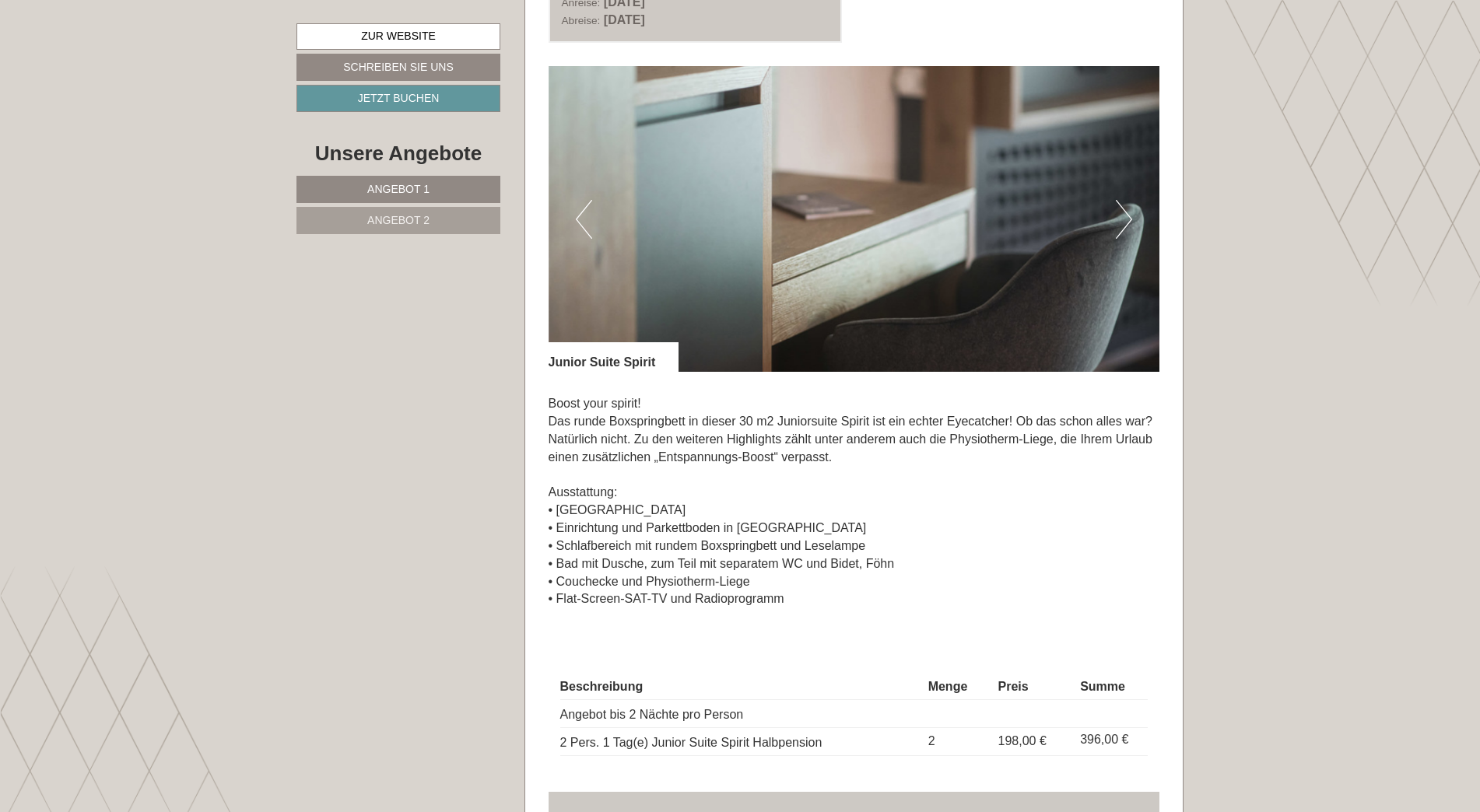
click at [1121, 210] on button "Next" at bounding box center [1124, 220] width 16 height 39
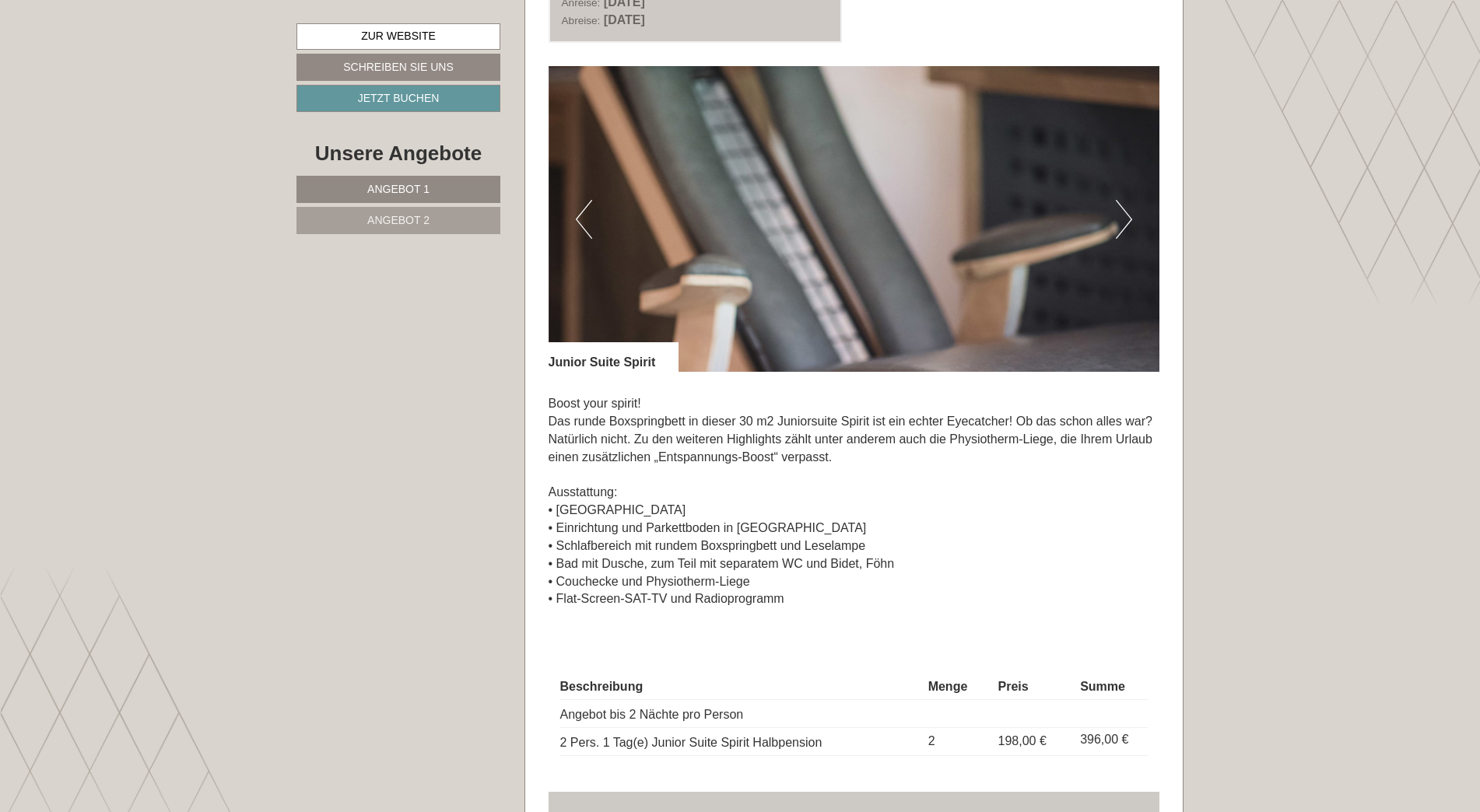
click at [1121, 210] on button "Next" at bounding box center [1124, 220] width 16 height 39
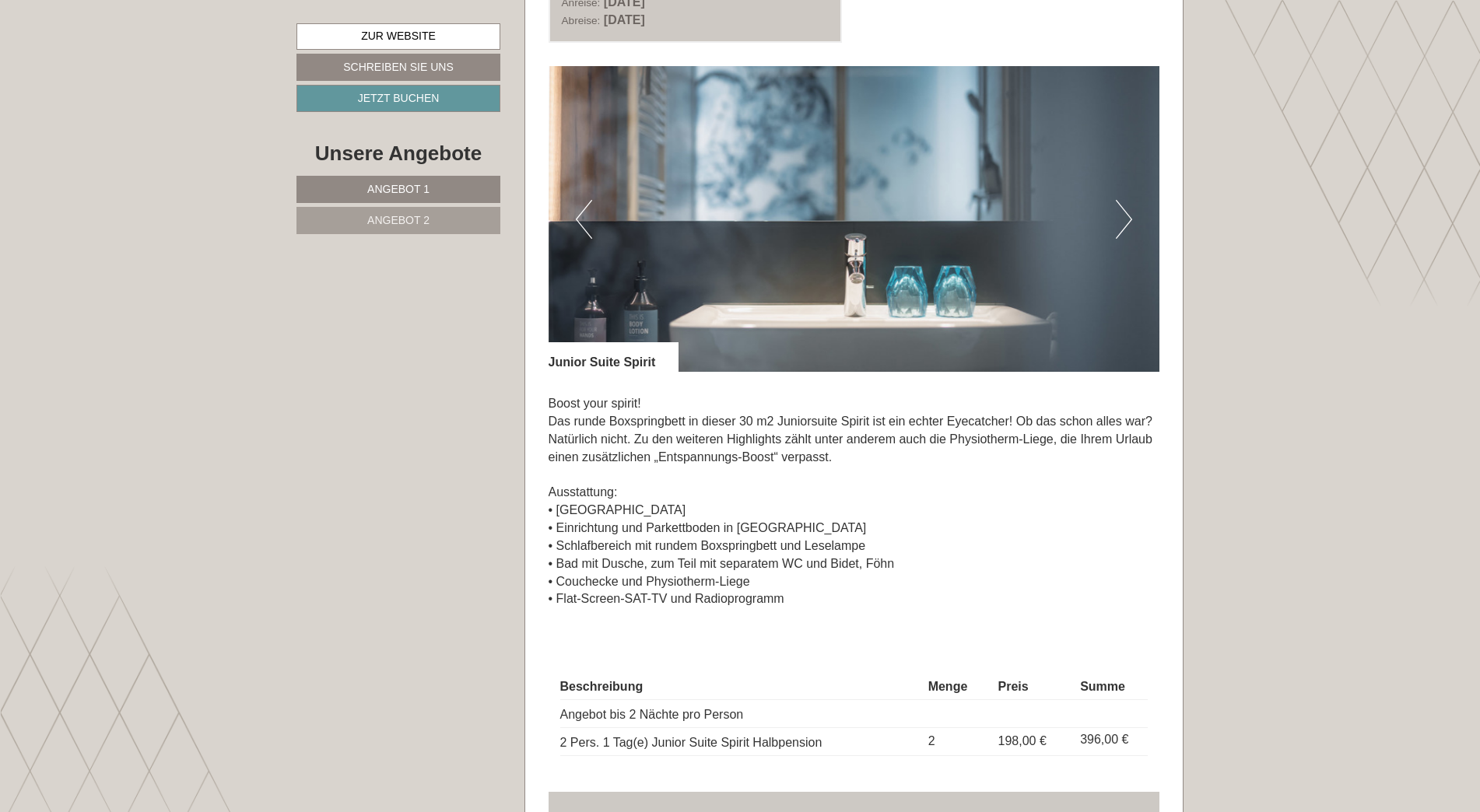
click at [1121, 210] on button "Next" at bounding box center [1124, 220] width 16 height 39
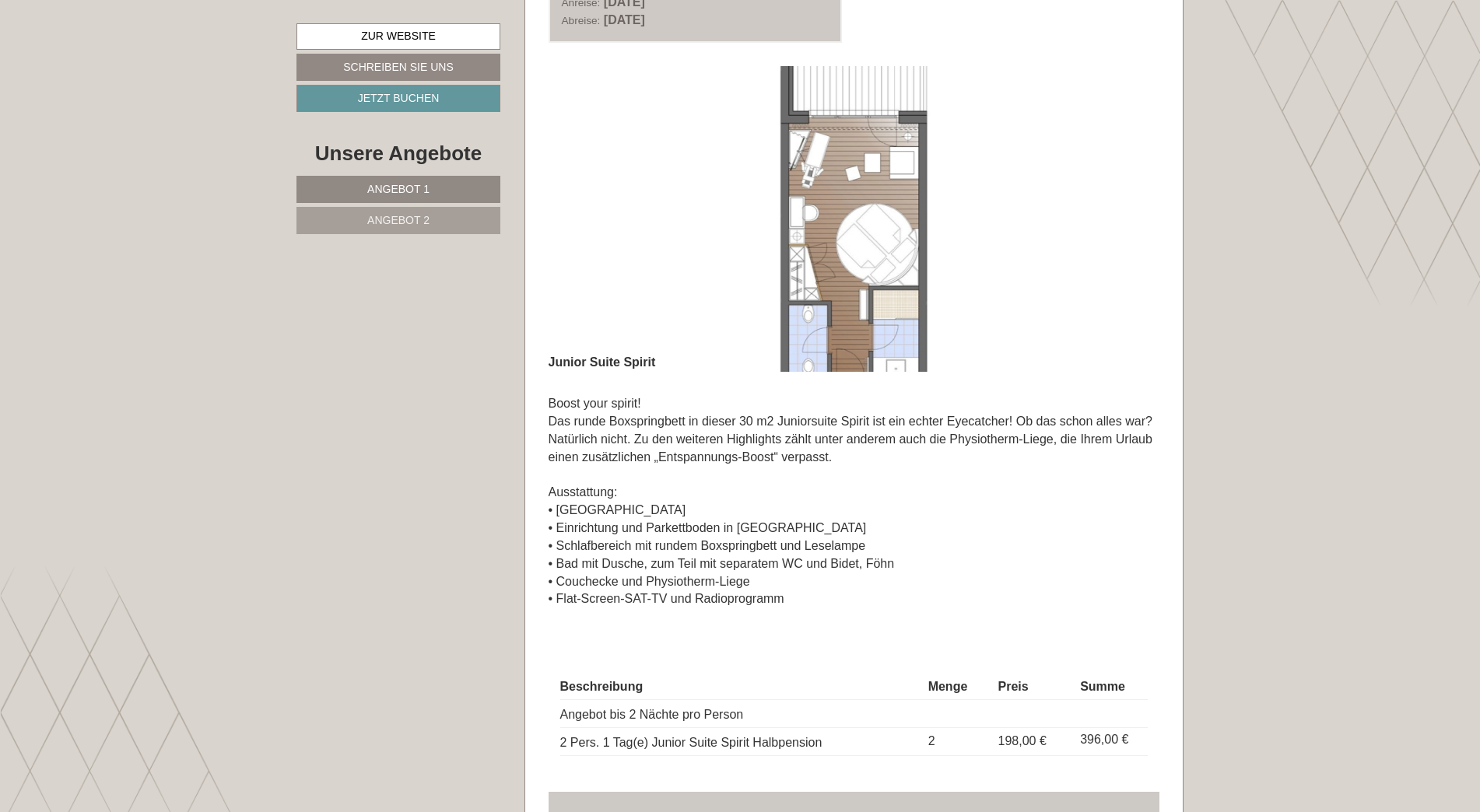
click at [1121, 210] on button "Next" at bounding box center [1124, 220] width 16 height 39
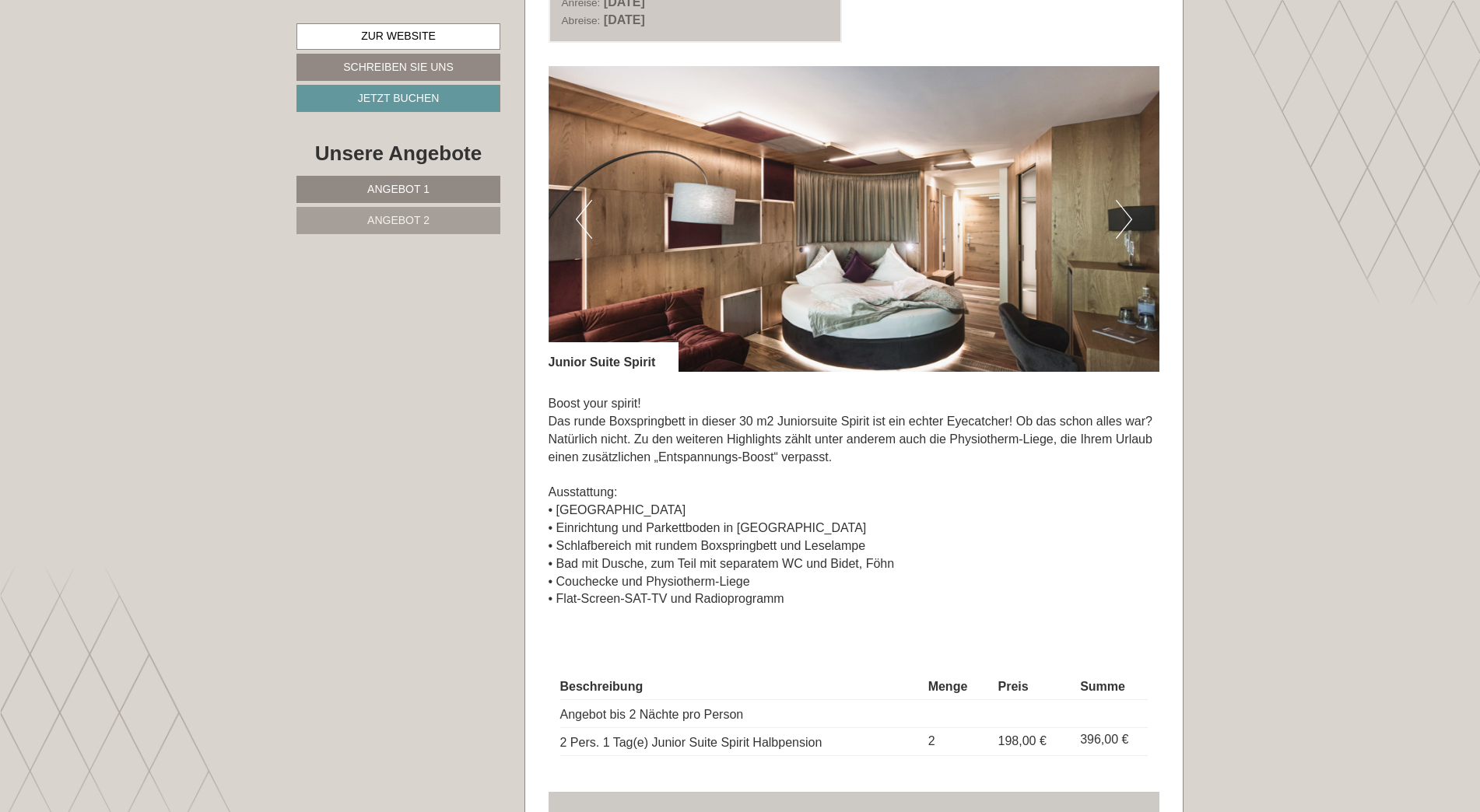
click at [1007, 587] on p "Boost your spirit! Das runde Boxspringbett in dieser 30 m2 Juniorsuite Spirit i…" at bounding box center [855, 502] width 612 height 213
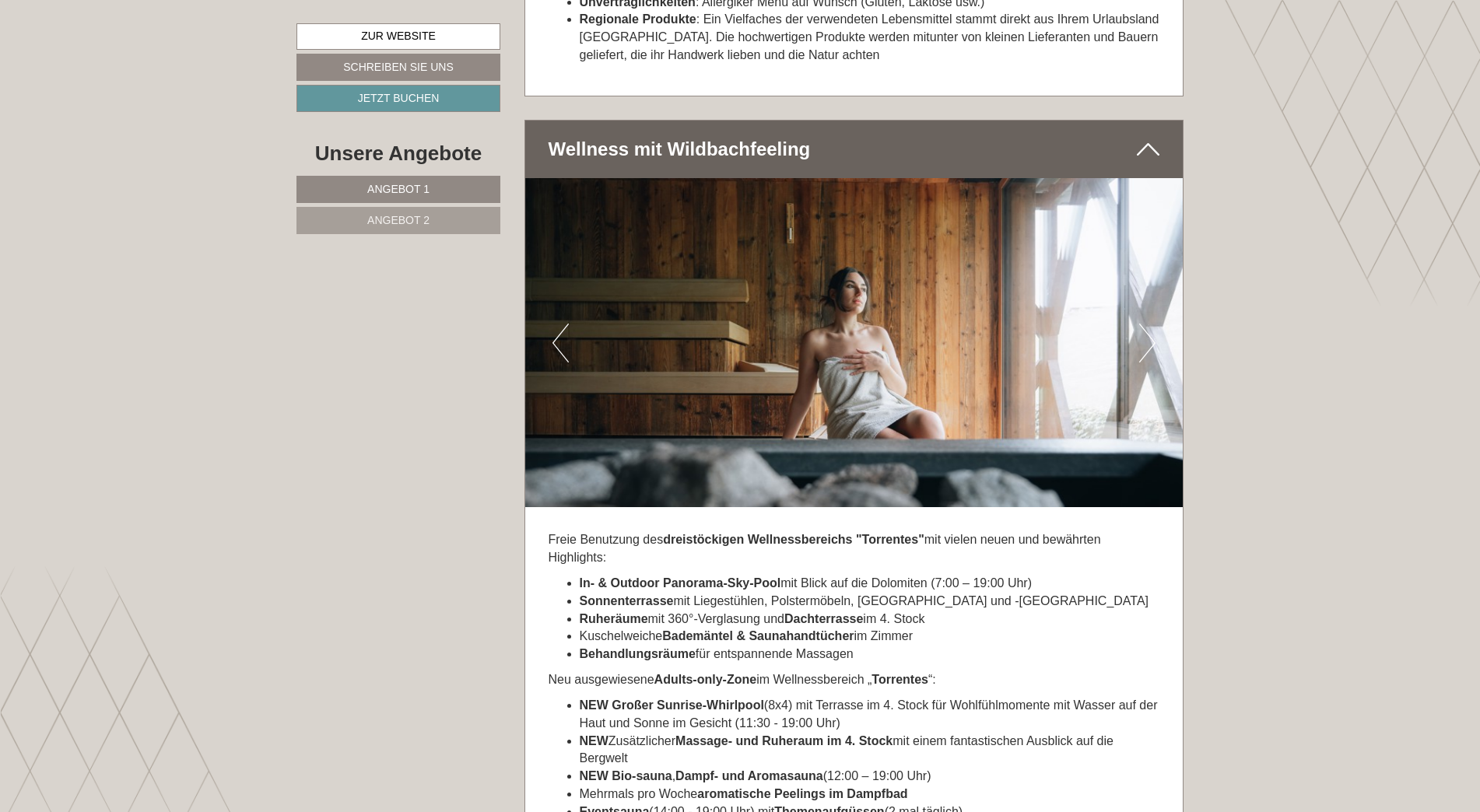
scroll to position [4200, 0]
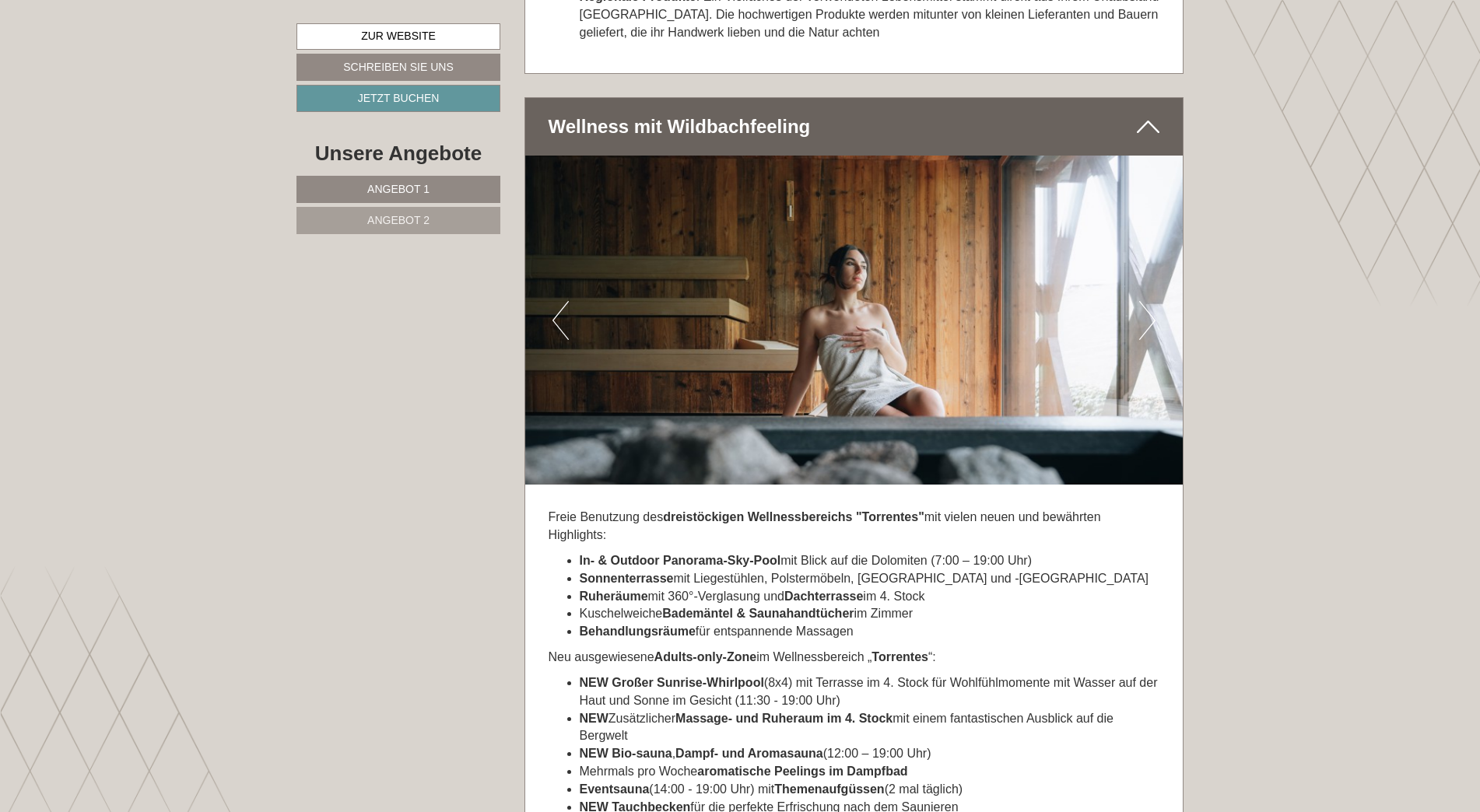
click at [1144, 301] on button "Next" at bounding box center [1147, 321] width 16 height 39
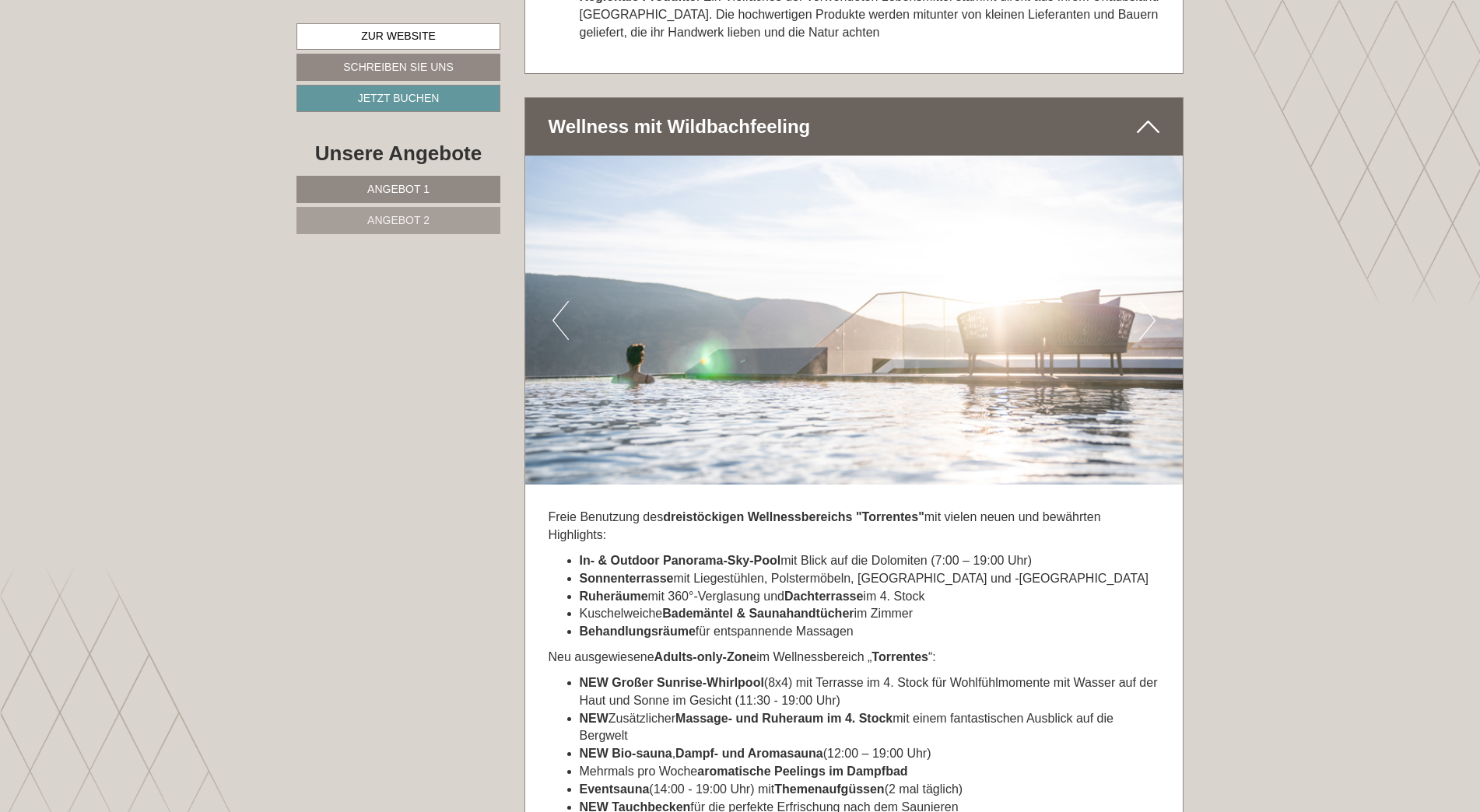
click at [1144, 301] on button "Next" at bounding box center [1147, 321] width 16 height 39
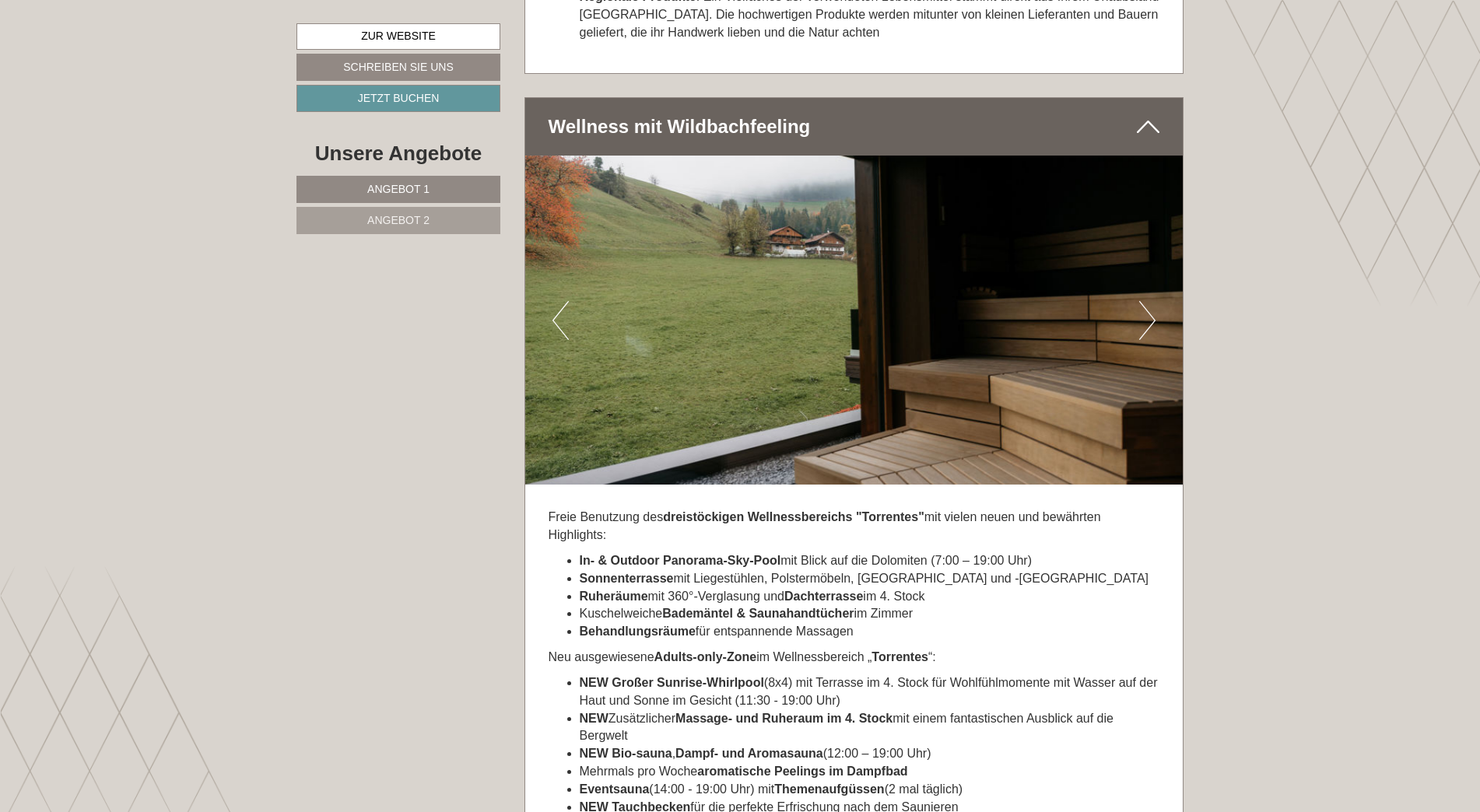
click at [1144, 301] on button "Next" at bounding box center [1147, 321] width 16 height 39
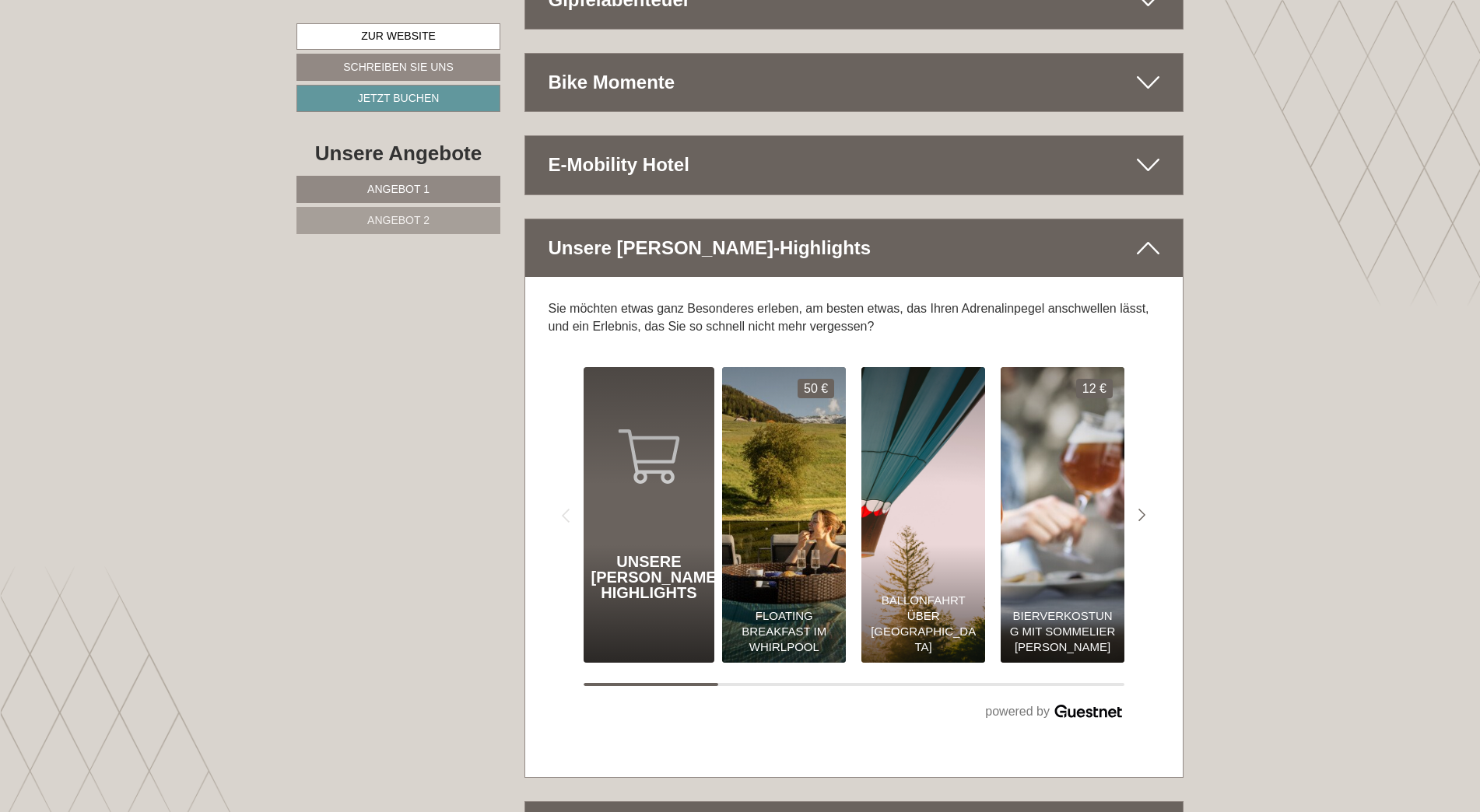
scroll to position [7006, 0]
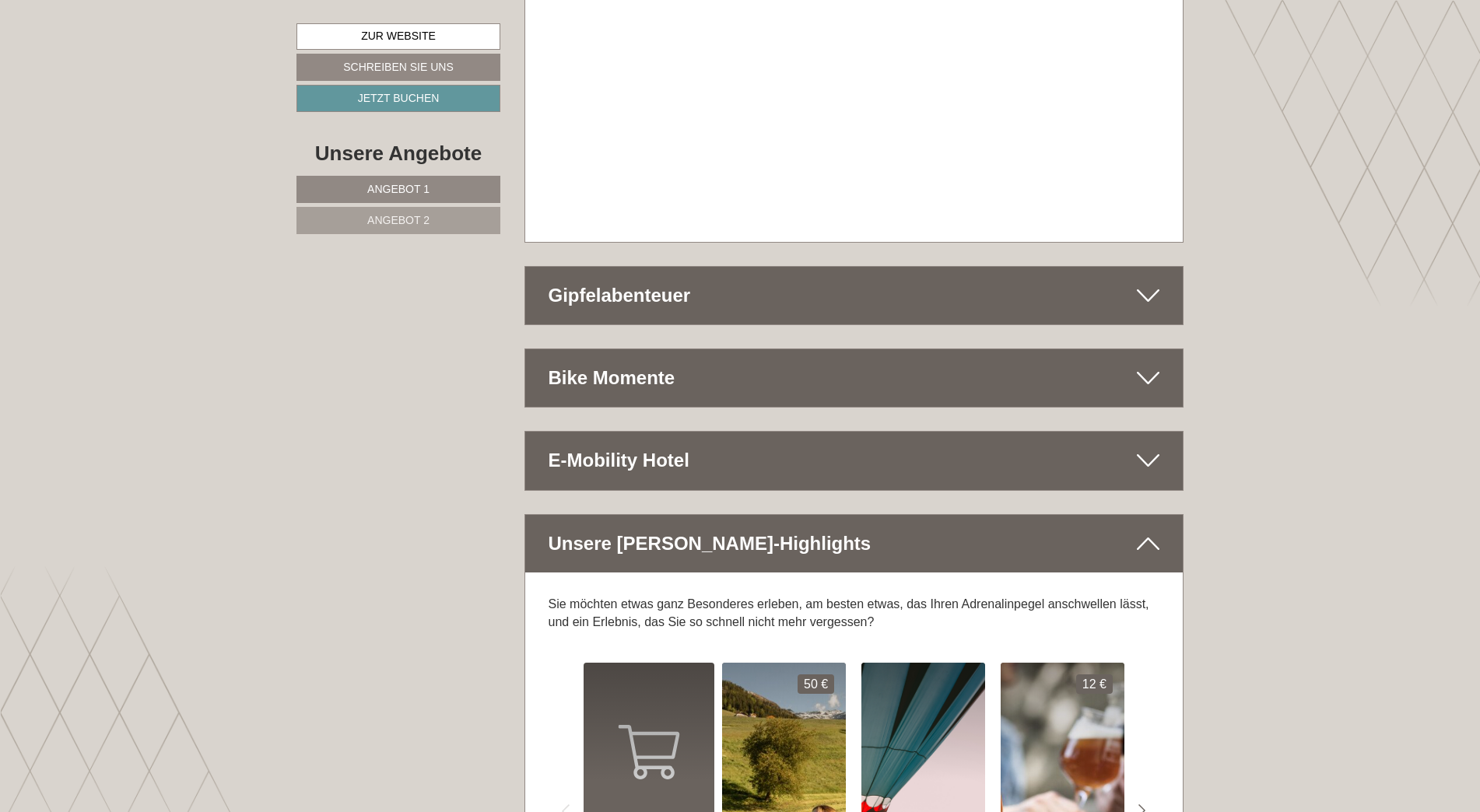
click at [748, 267] on div "Gipfelabenteuer" at bounding box center [854, 295] width 658 height 58
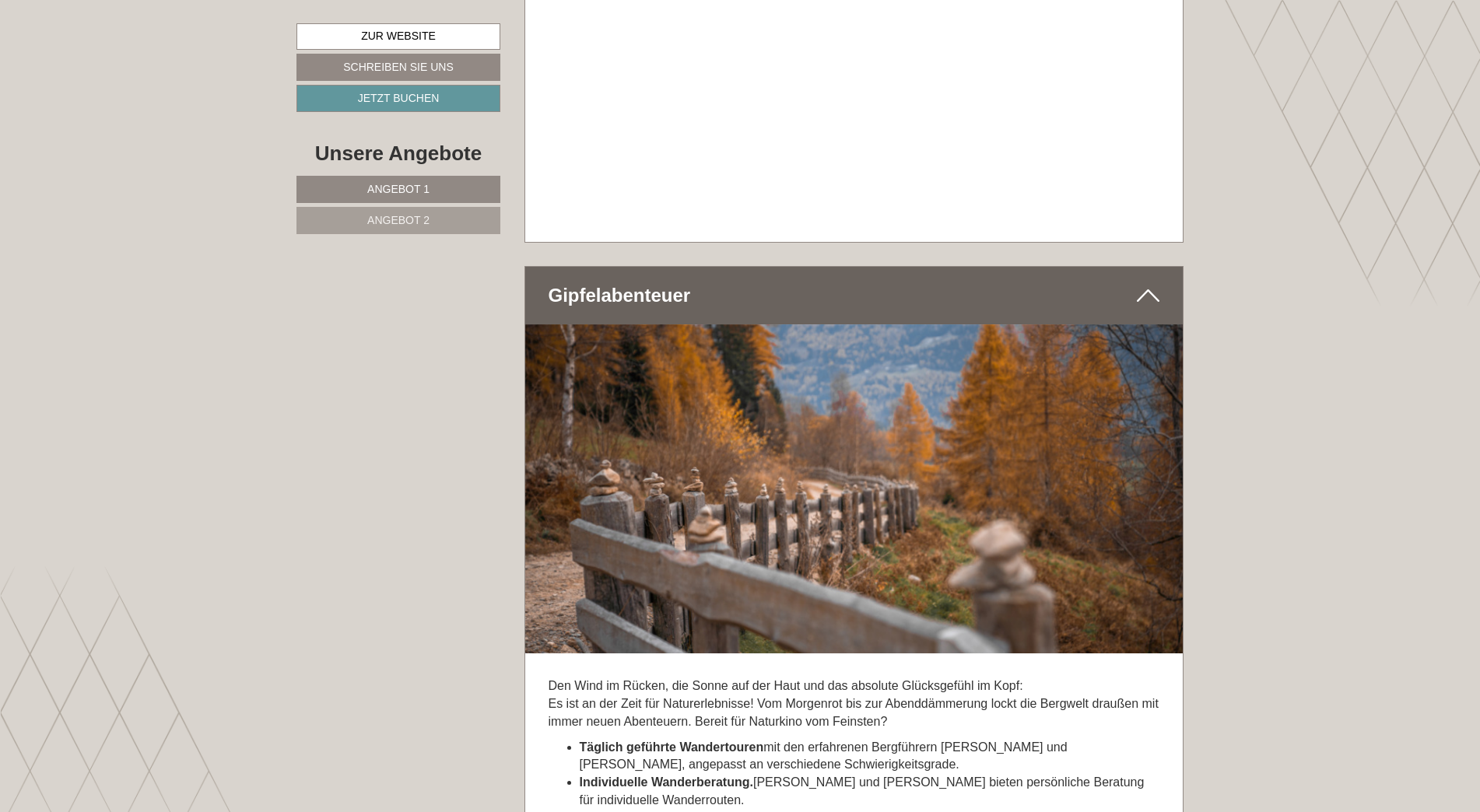
click at [748, 267] on div "Gipfelabenteuer" at bounding box center [854, 295] width 658 height 58
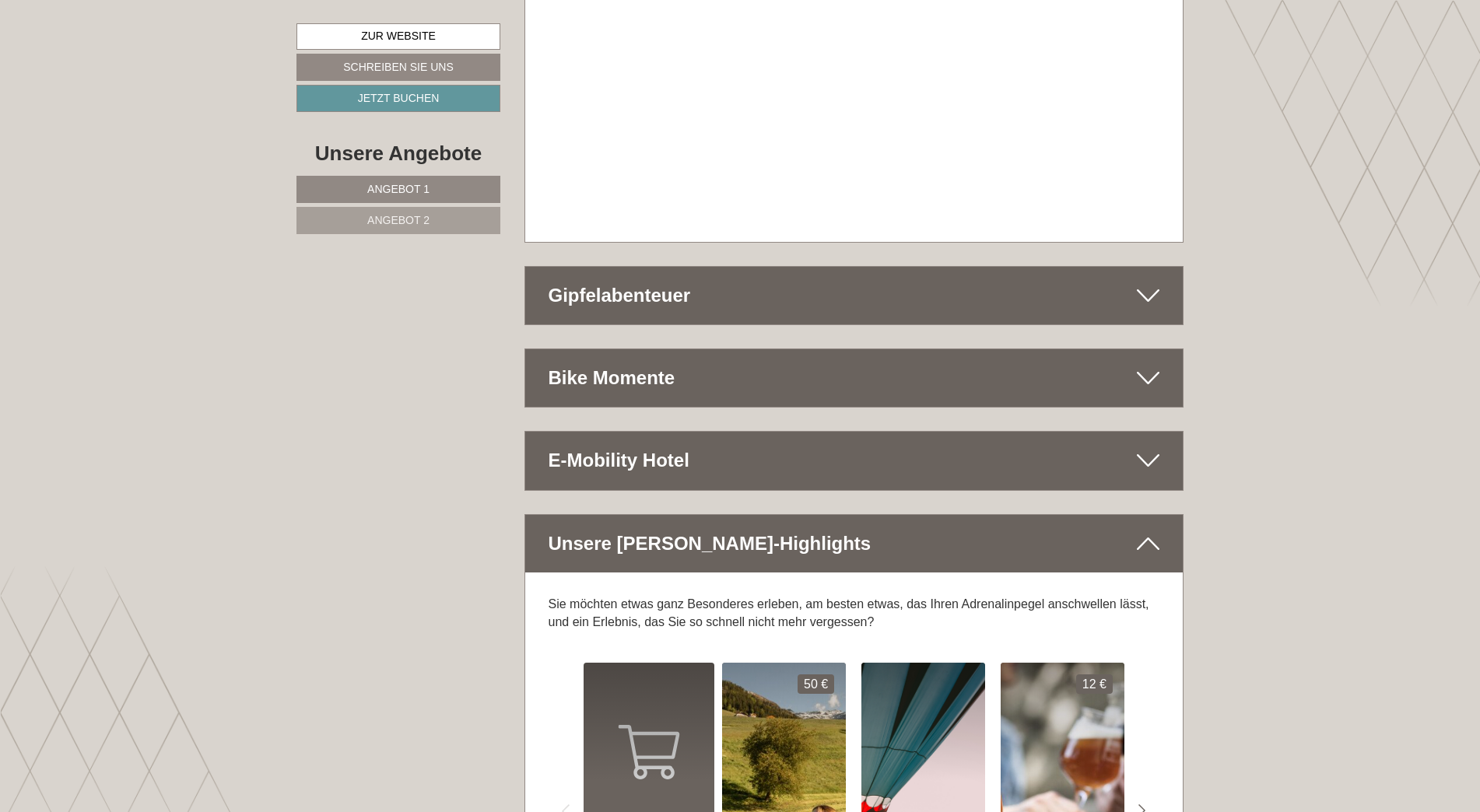
click at [676, 432] on div "E-Mobility Hotel" at bounding box center [854, 460] width 658 height 58
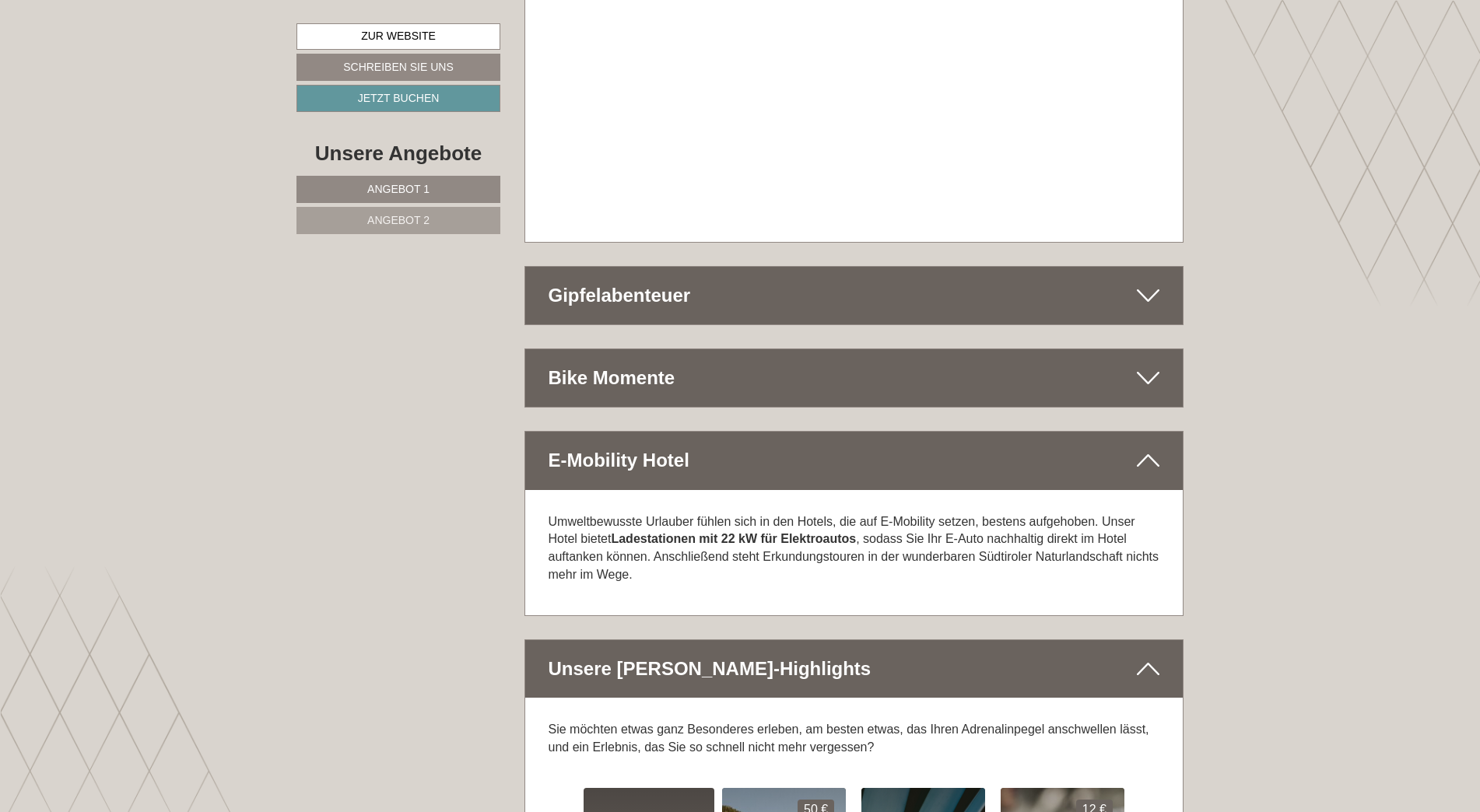
click at [677, 432] on div "E-Mobility Hotel" at bounding box center [854, 460] width 658 height 58
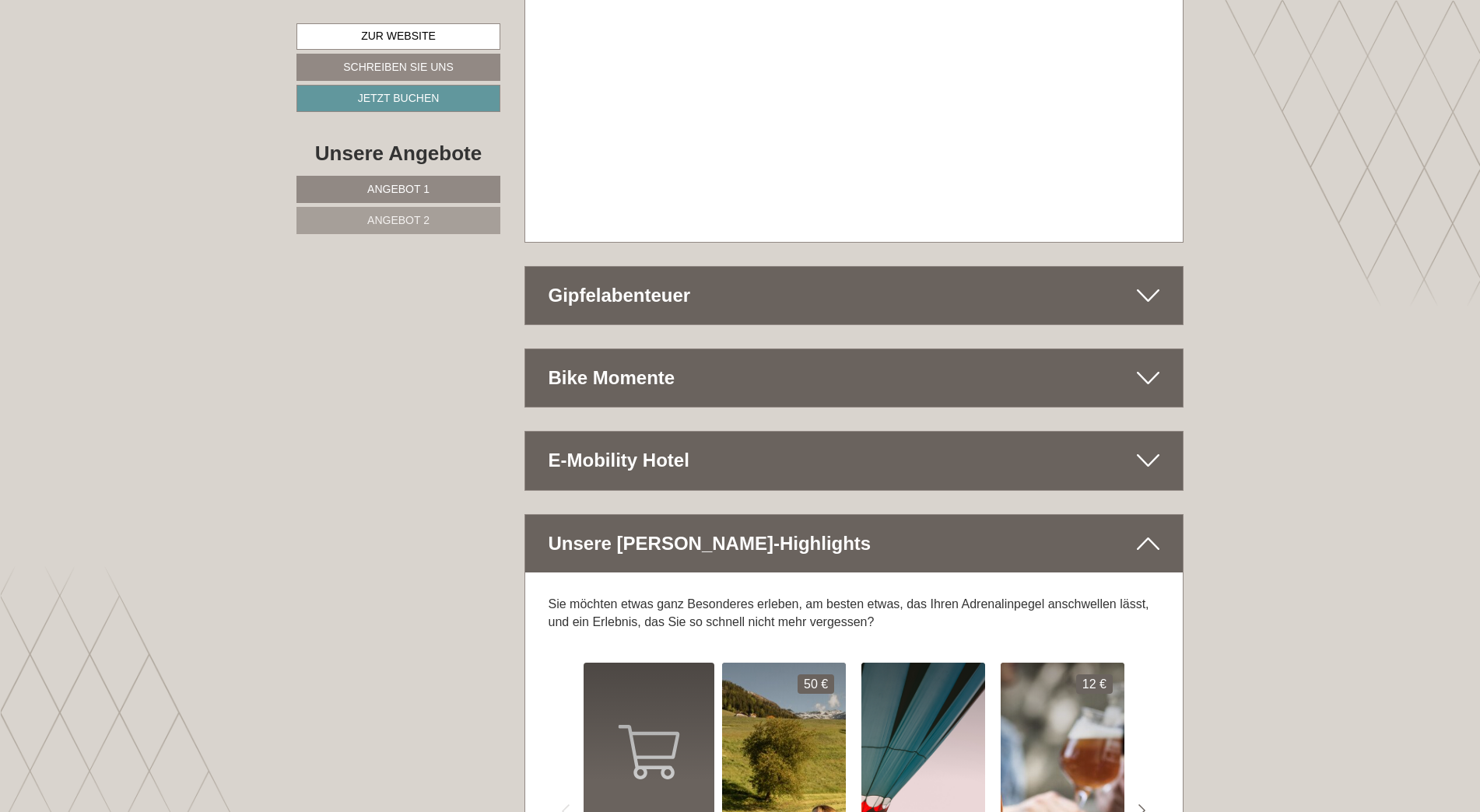
click at [719, 349] on div "Bike Momente" at bounding box center [854, 378] width 658 height 58
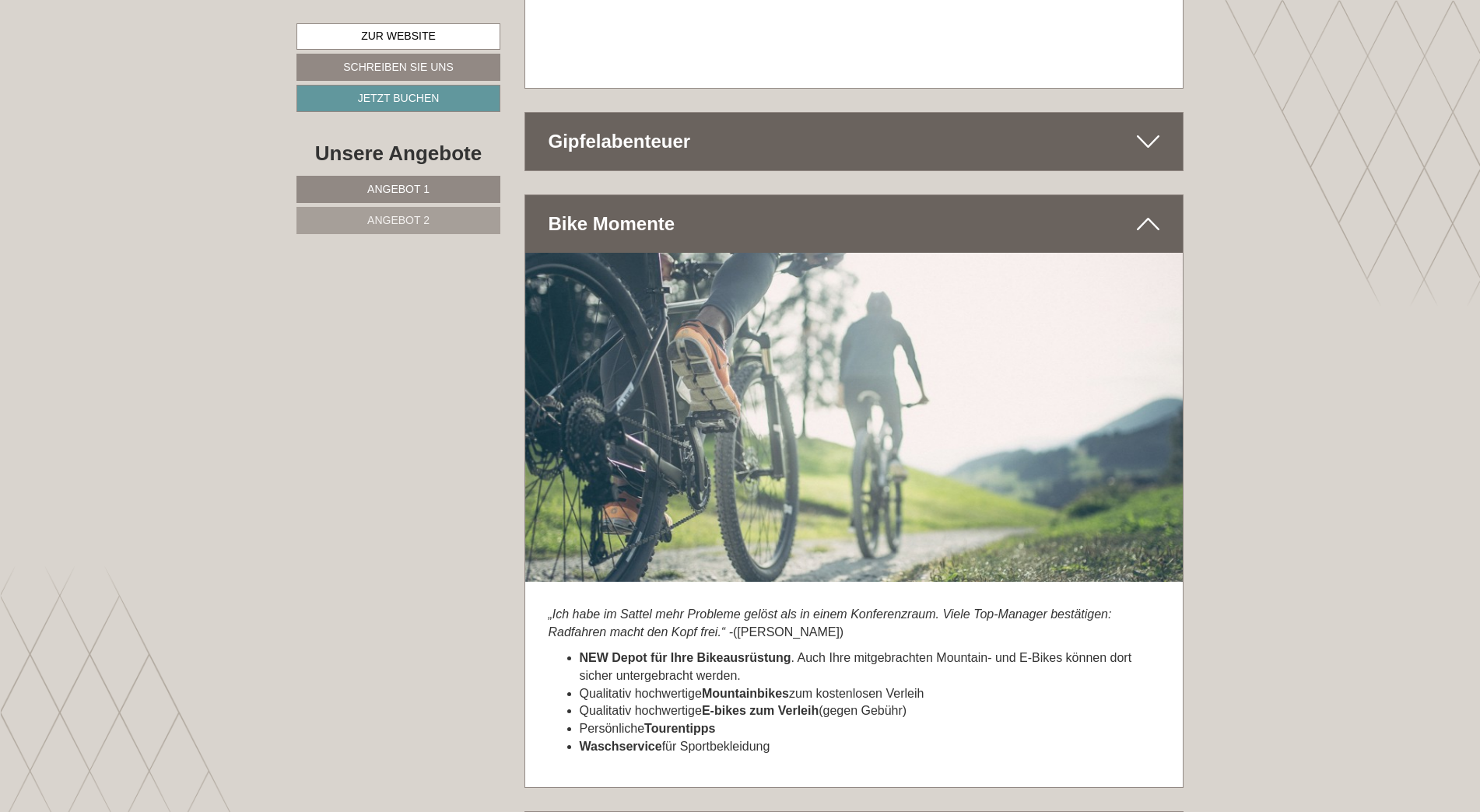
scroll to position [7161, 0]
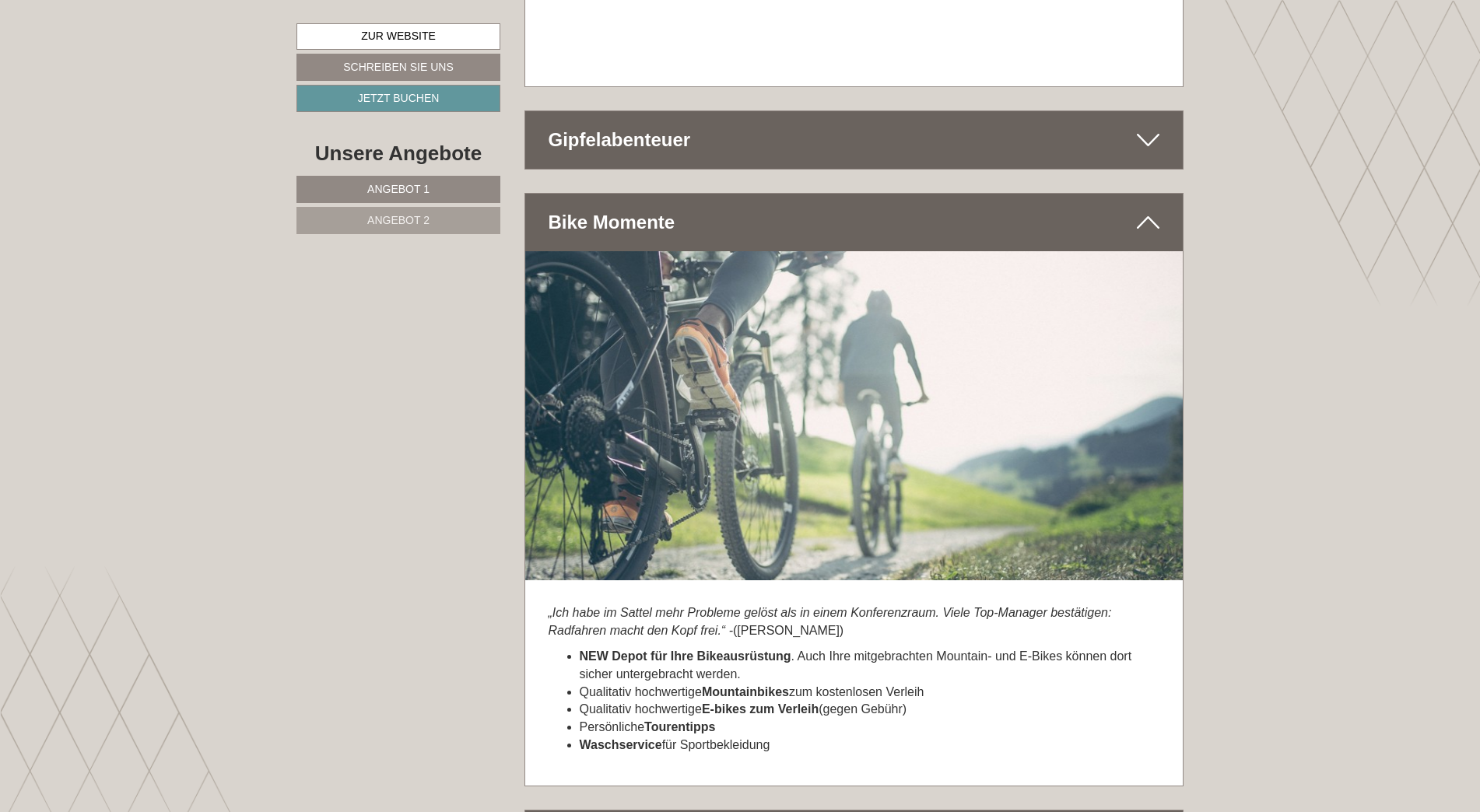
click at [717, 307] on img at bounding box center [854, 415] width 658 height 329
click at [695, 193] on div "Bike Momente" at bounding box center [854, 222] width 658 height 58
